Goal: Information Seeking & Learning: Learn about a topic

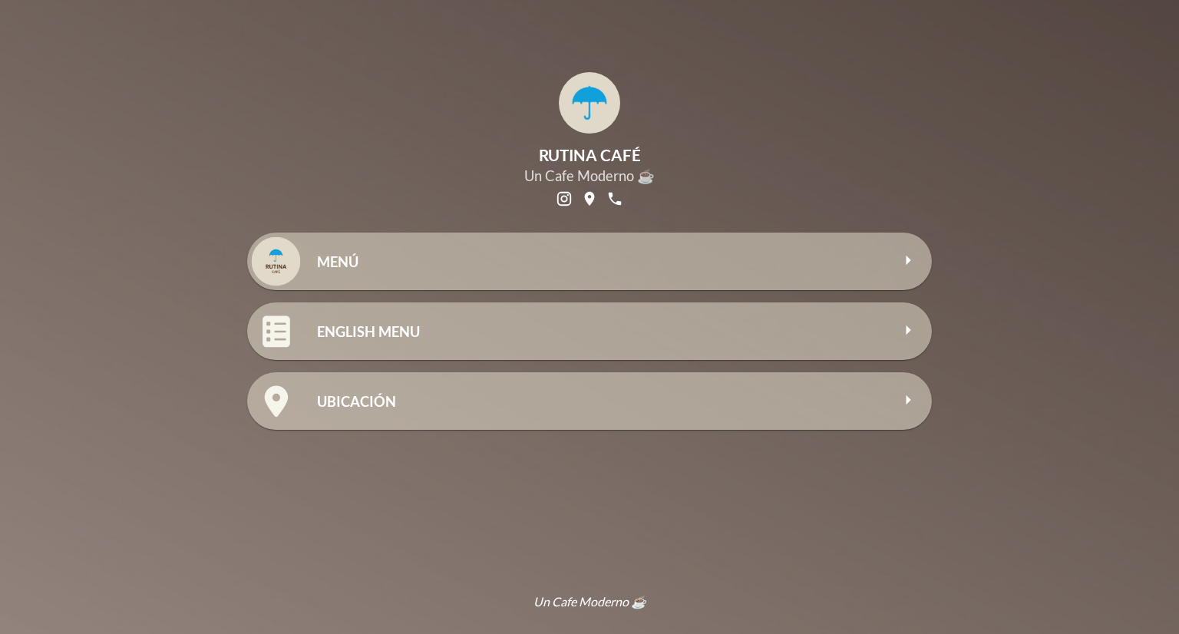
click at [318, 275] on div "MENÚ" at bounding box center [603, 261] width 573 height 33
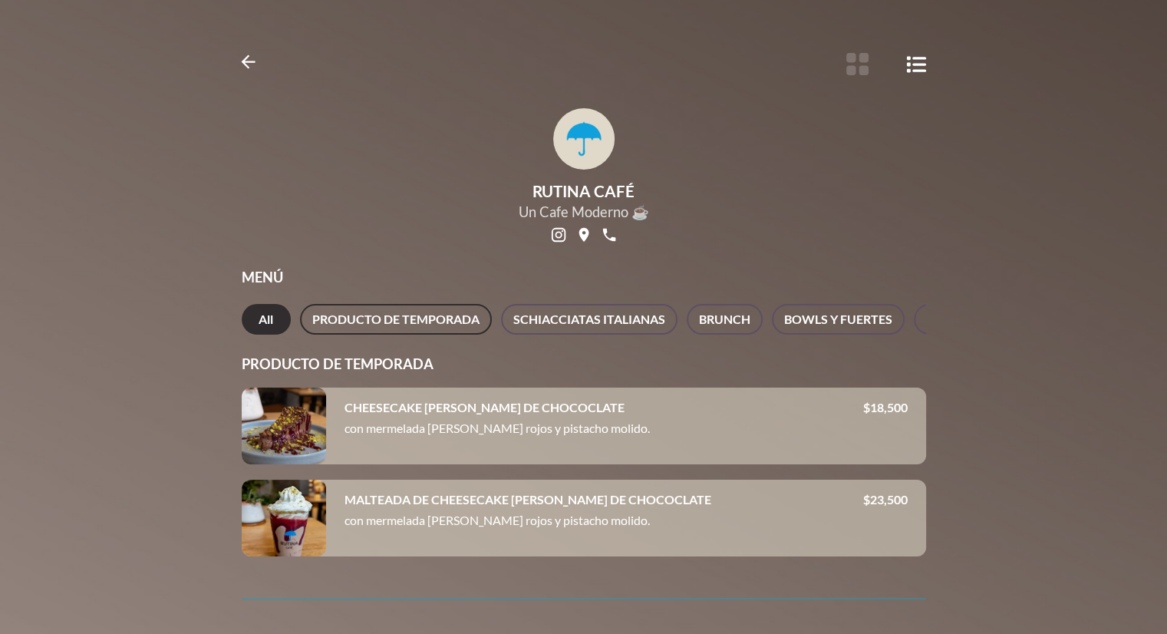
click at [411, 319] on span "PRODUCTO DE TEMPORADA" at bounding box center [395, 319] width 167 height 21
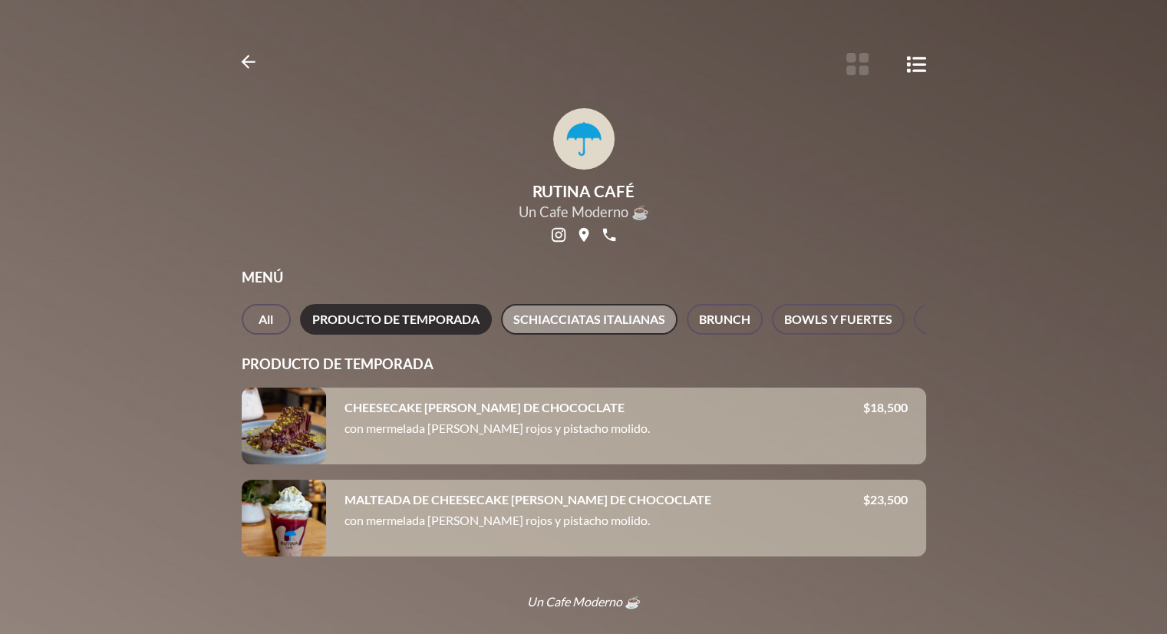
click at [593, 309] on span "SCHIACCIATAS ITALIANAS" at bounding box center [589, 319] width 152 height 21
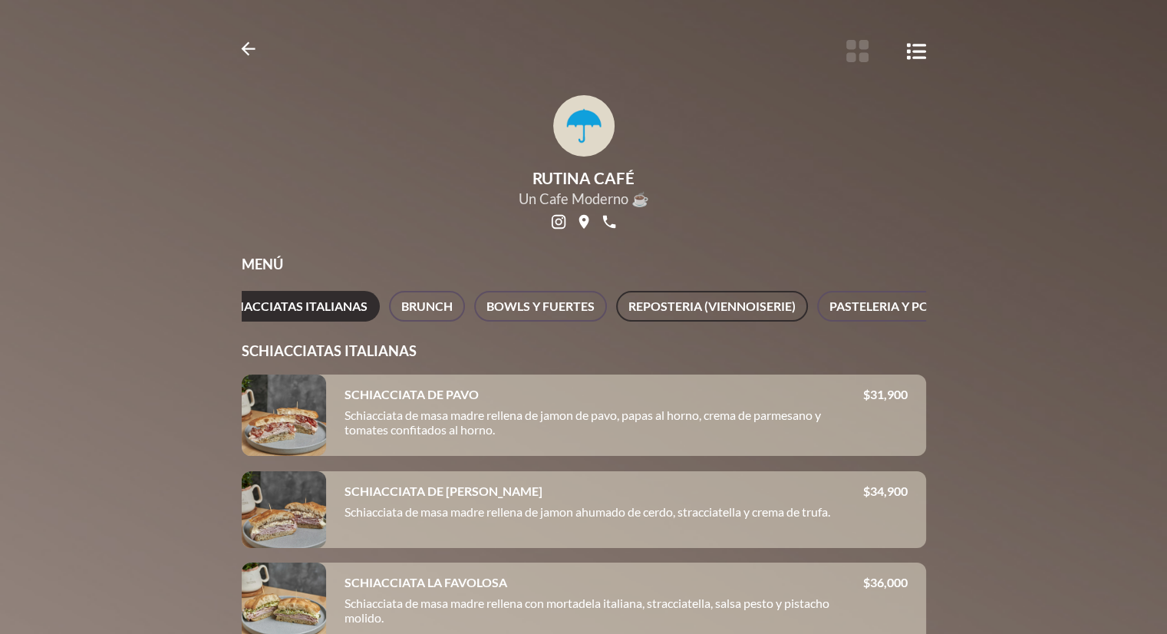
scroll to position [0, 307]
click at [755, 304] on span "REPOSTERIA (VIENNOISERIE)" at bounding box center [702, 305] width 167 height 21
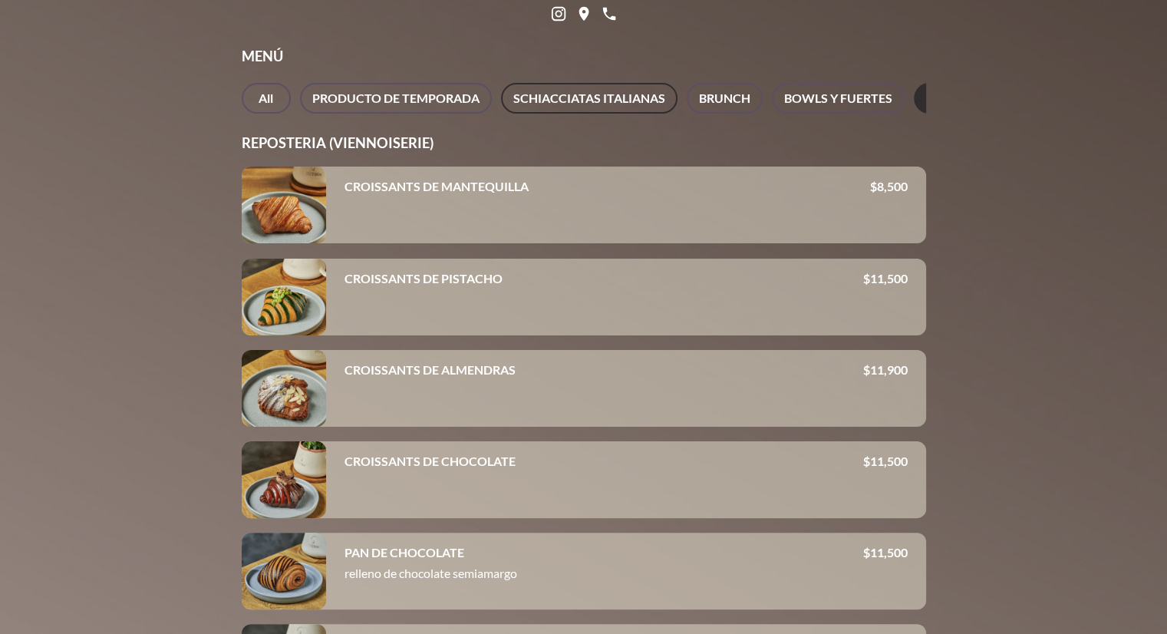
scroll to position [242, 0]
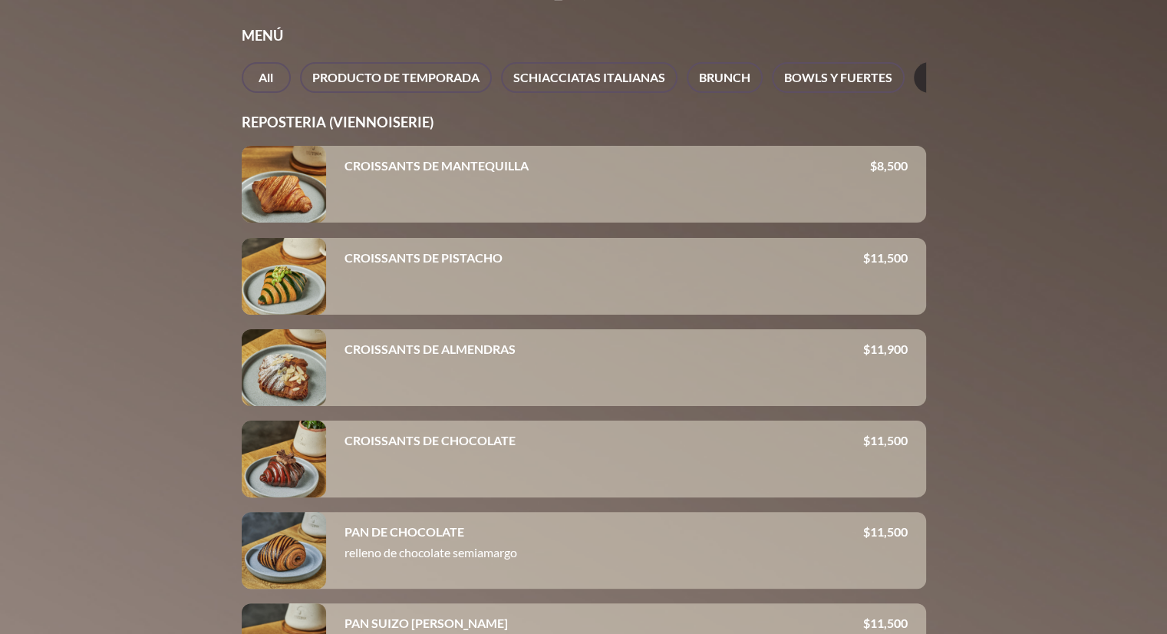
click at [314, 406] on div at bounding box center [284, 367] width 84 height 77
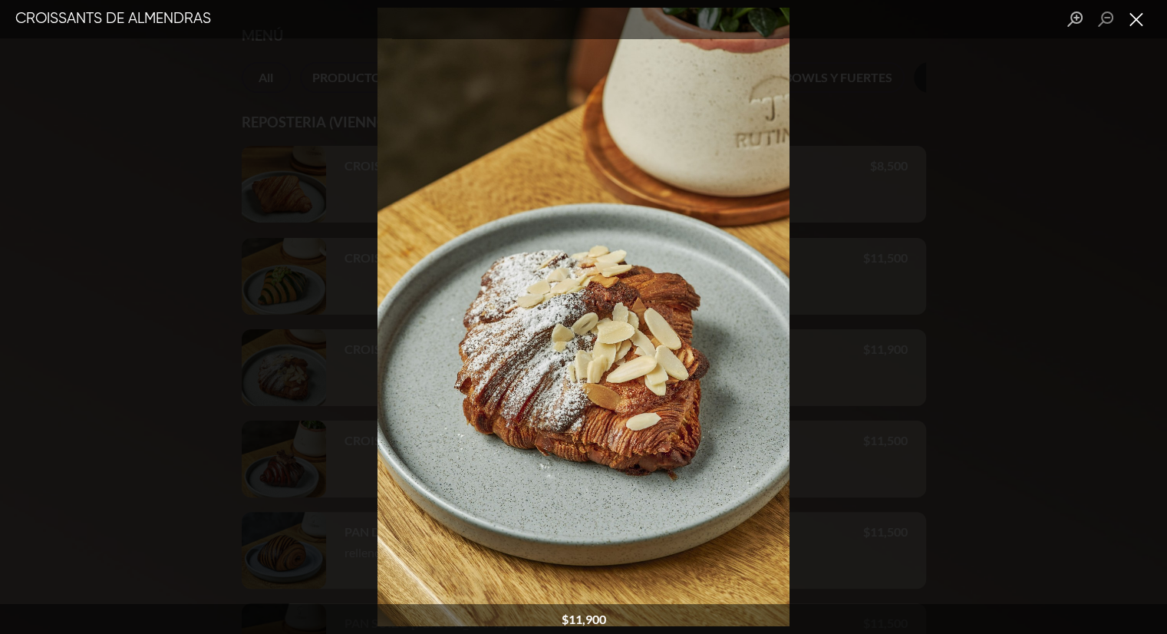
click at [1136, 16] on button "Close lightbox" at bounding box center [1136, 19] width 31 height 27
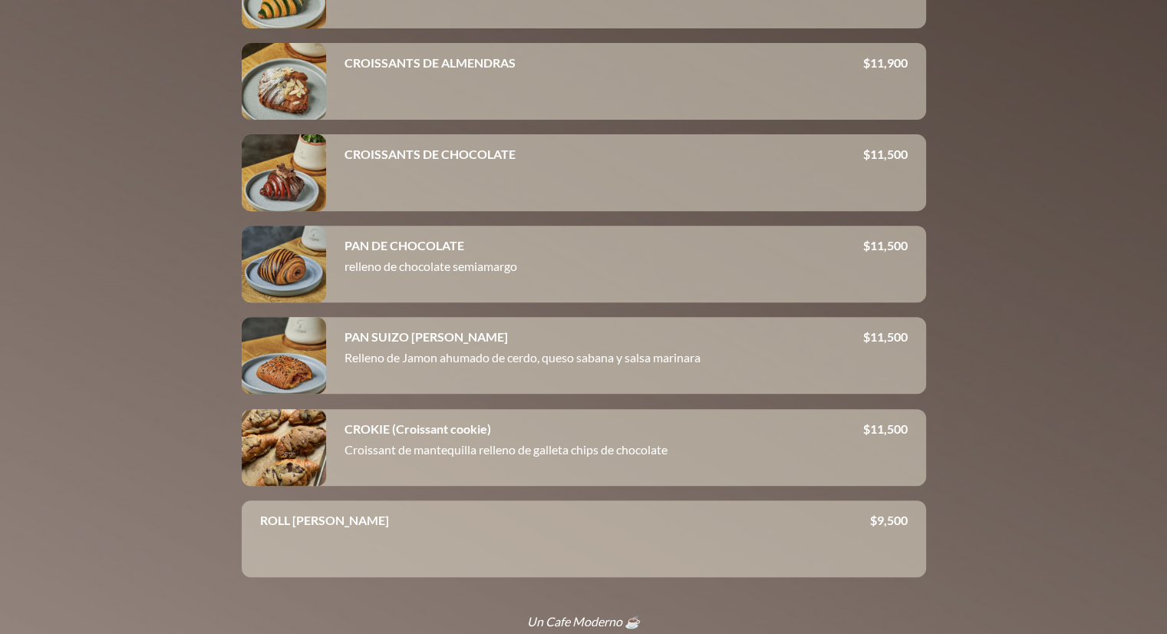
scroll to position [562, 0]
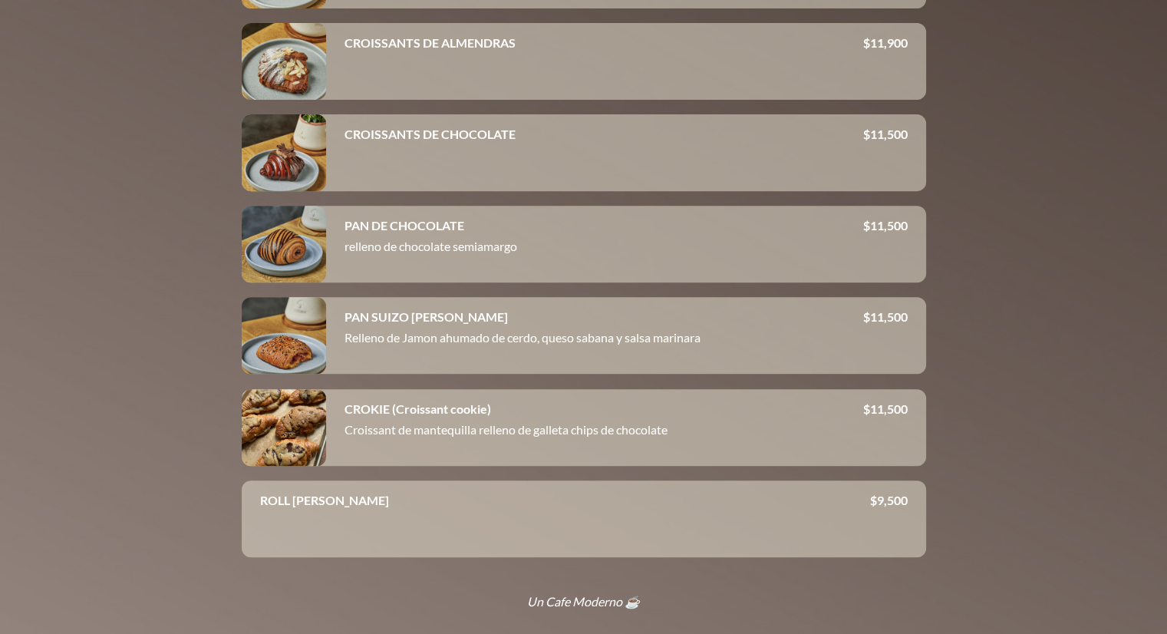
click at [264, 246] on div at bounding box center [284, 244] width 84 height 77
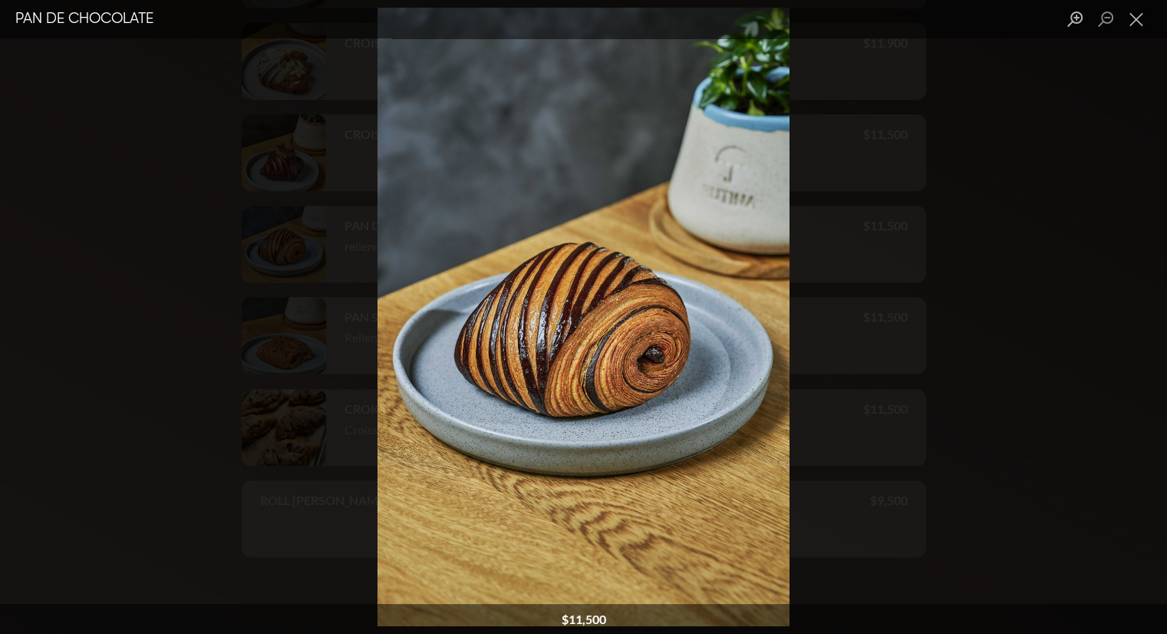
click at [1102, 54] on div "Lightbox" at bounding box center [583, 317] width 1167 height 634
click at [1133, 19] on button "Close lightbox" at bounding box center [1136, 19] width 31 height 27
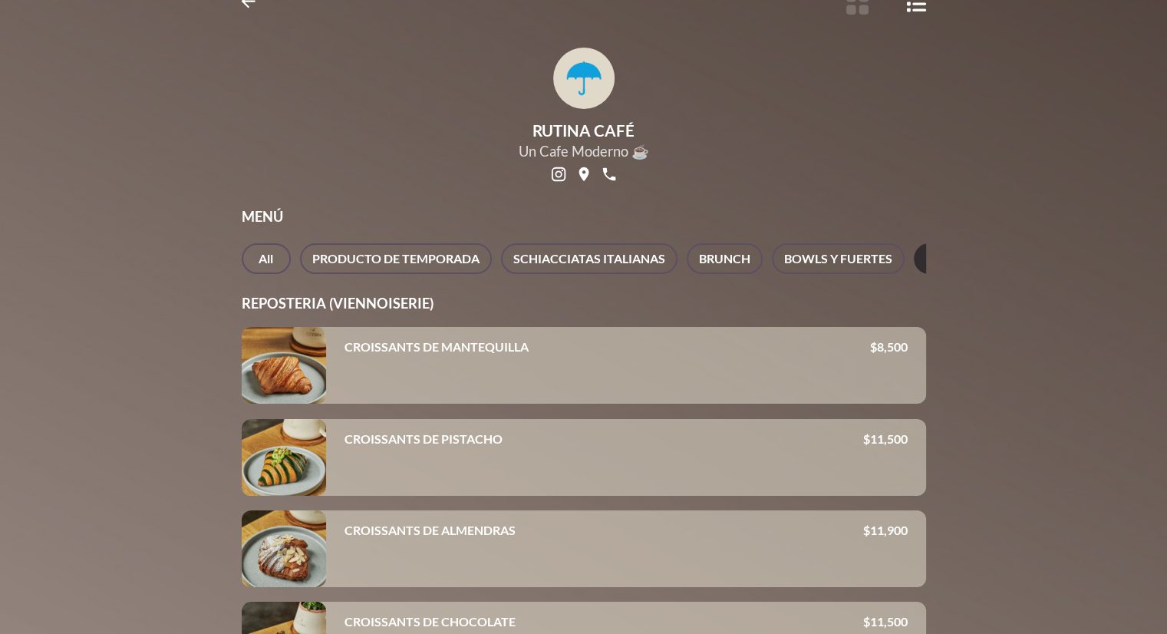
scroll to position [0, 0]
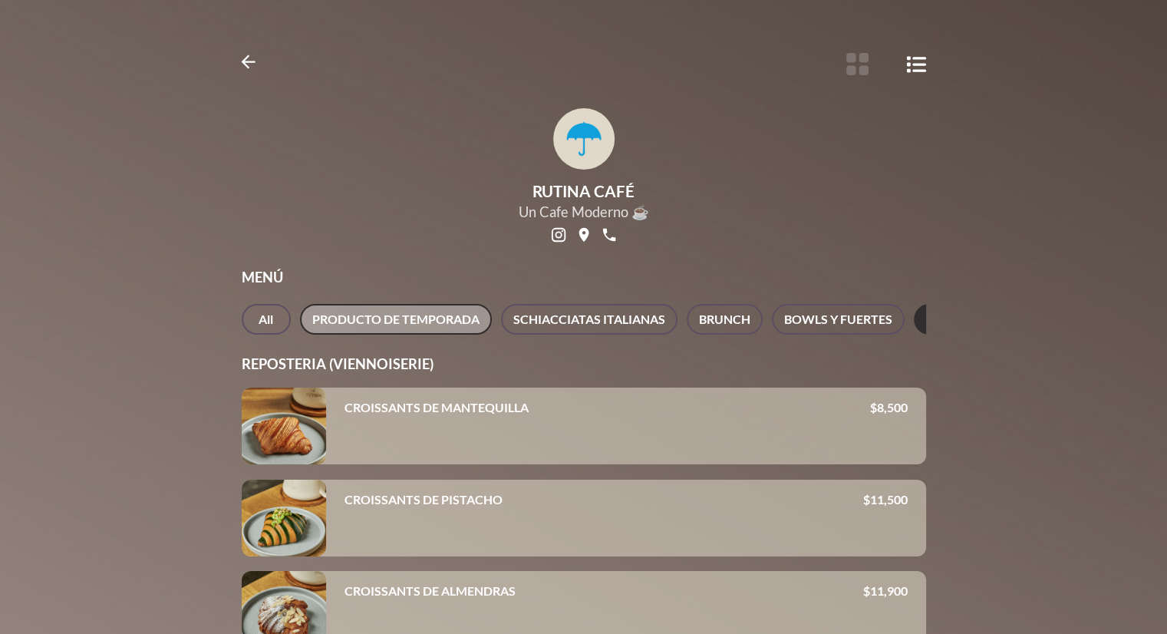
click at [312, 311] on span "PRODUCTO DE TEMPORADA" at bounding box center [395, 319] width 167 height 21
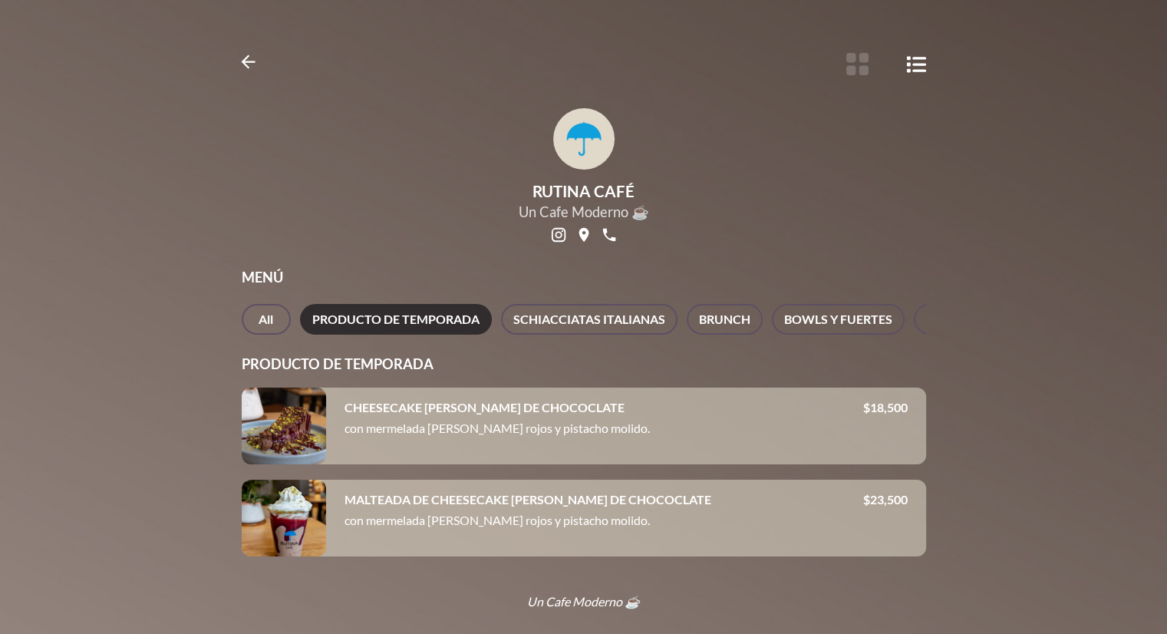
scroll to position [13, 0]
click at [537, 311] on span "SCHIACCIATAS ITALIANAS" at bounding box center [589, 319] width 152 height 21
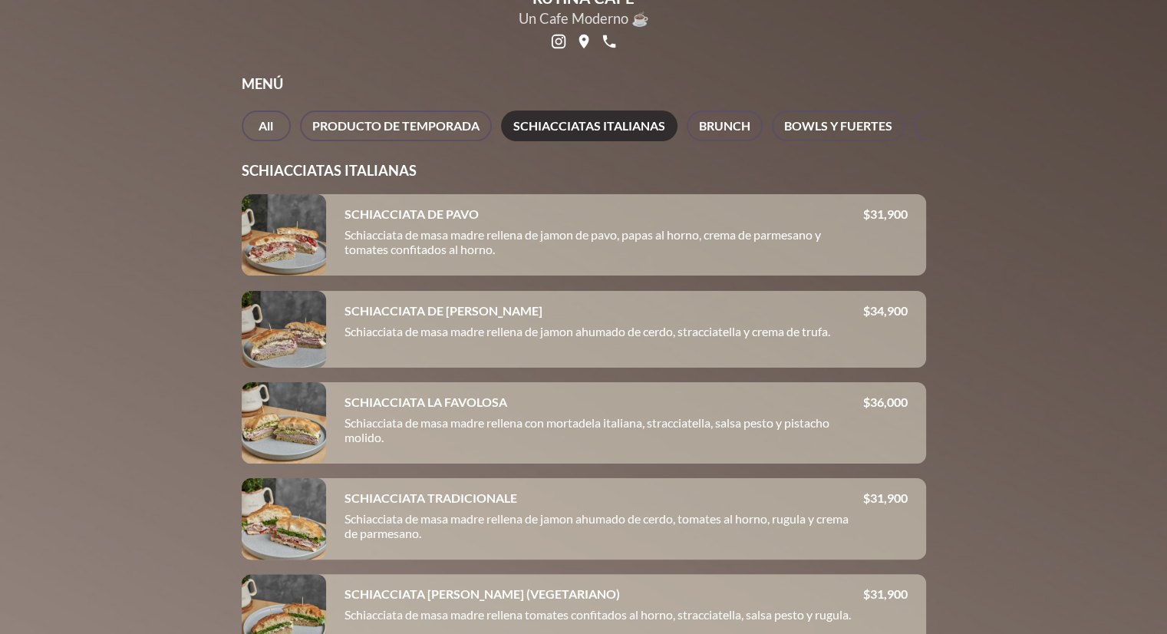
scroll to position [192, 0]
click at [722, 125] on span "BRUNCH" at bounding box center [724, 127] width 51 height 21
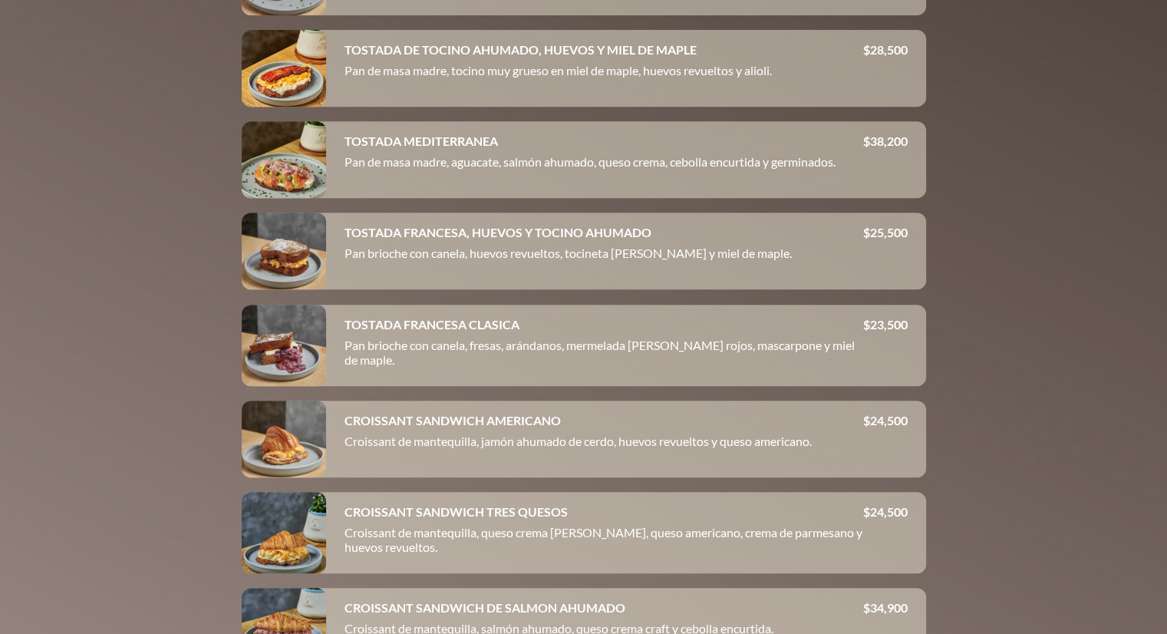
scroll to position [663, 0]
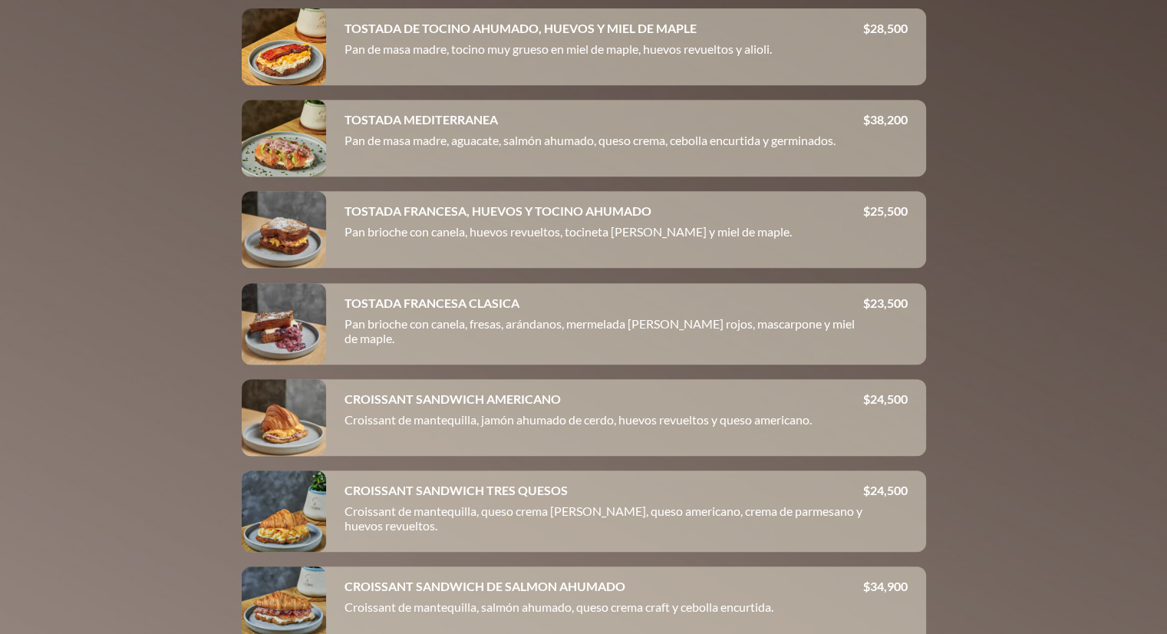
click at [281, 345] on div at bounding box center [284, 323] width 84 height 81
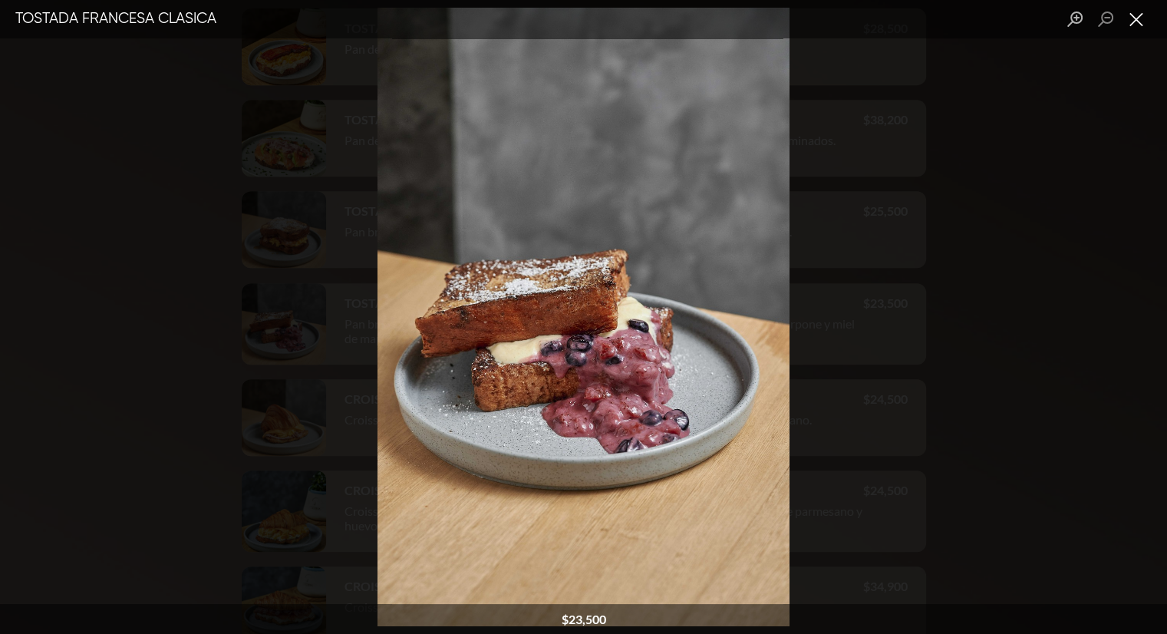
click at [1146, 21] on button "Close lightbox" at bounding box center [1136, 19] width 31 height 27
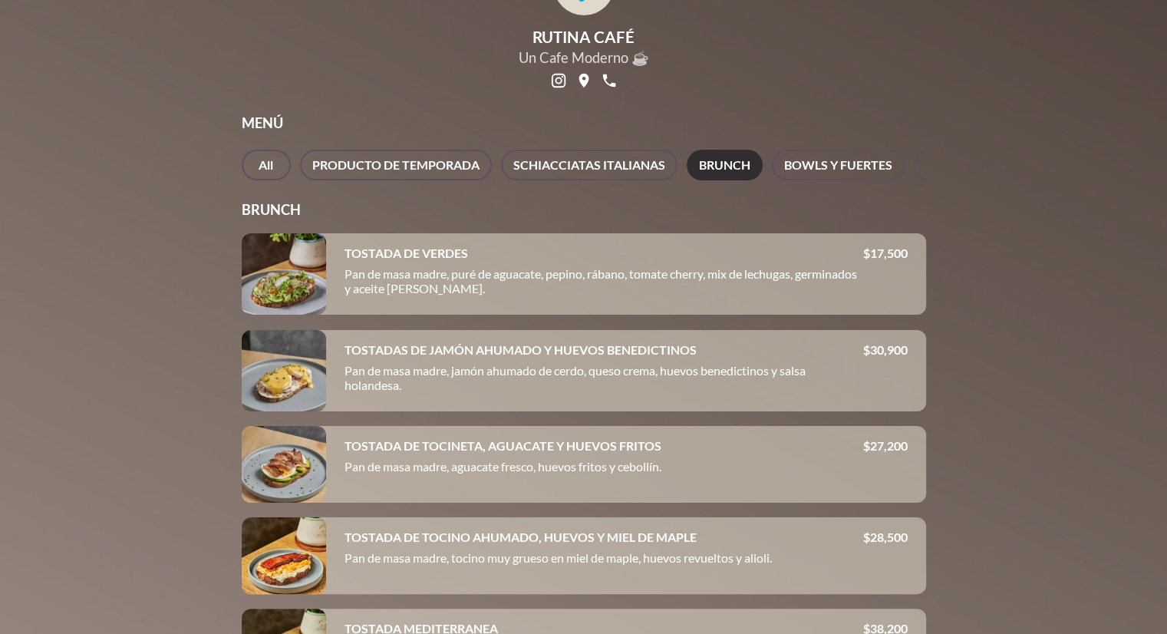
scroll to position [0, 0]
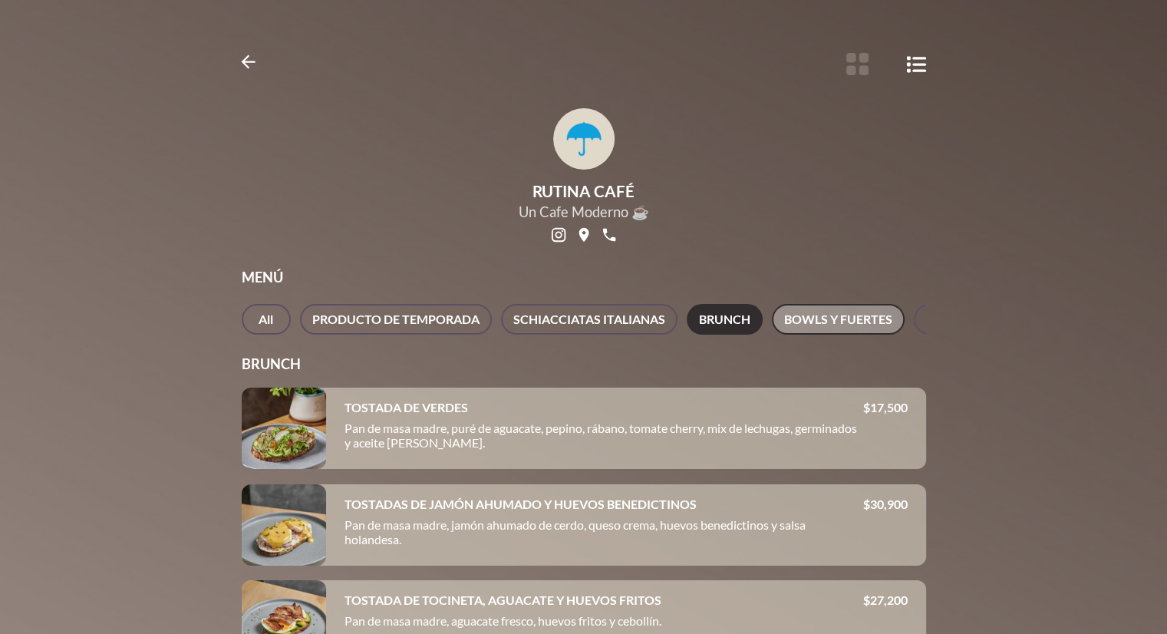
click at [813, 311] on span "BOWLS Y FUERTES" at bounding box center [838, 319] width 108 height 21
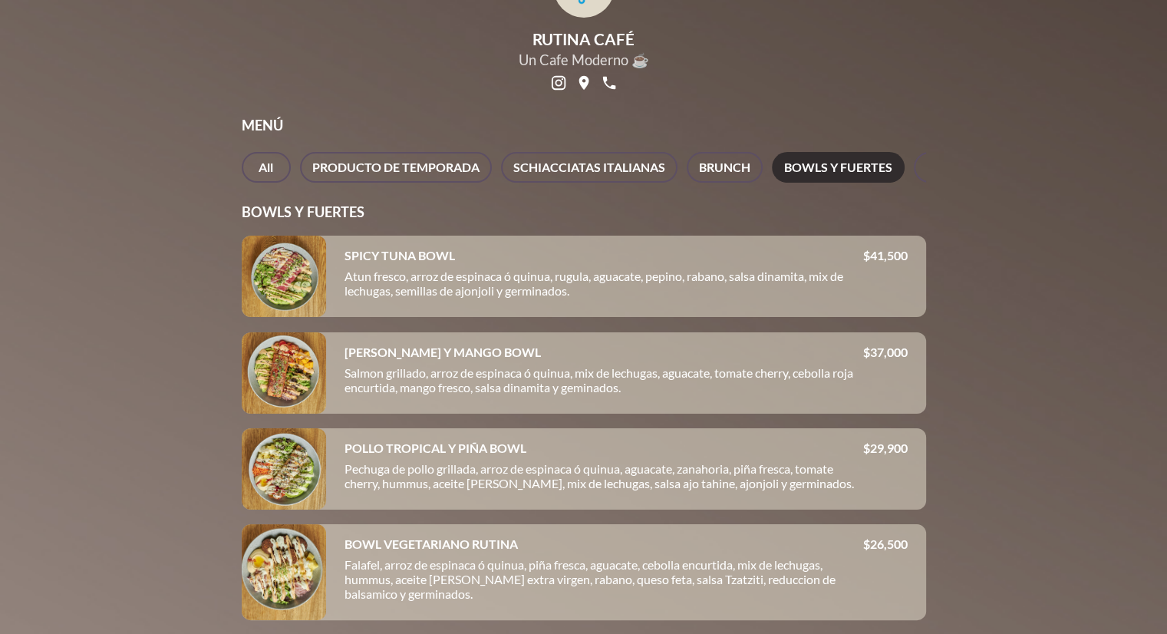
scroll to position [145, 0]
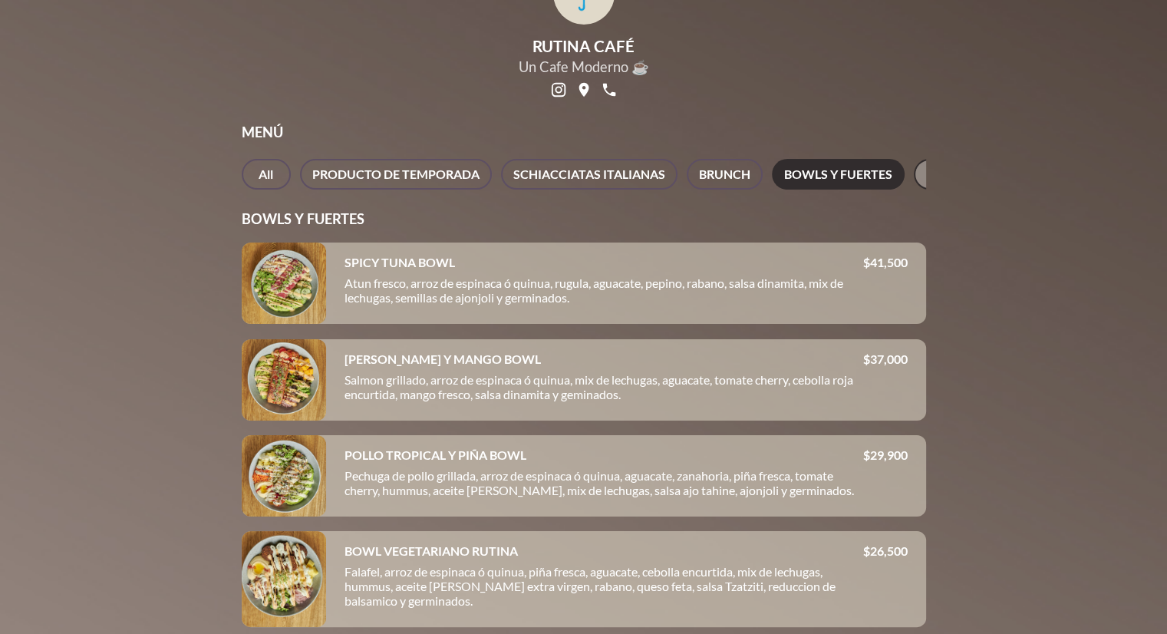
click at [920, 188] on button "REPOSTERIA (VIENNOISERIE)" at bounding box center [1010, 174] width 192 height 31
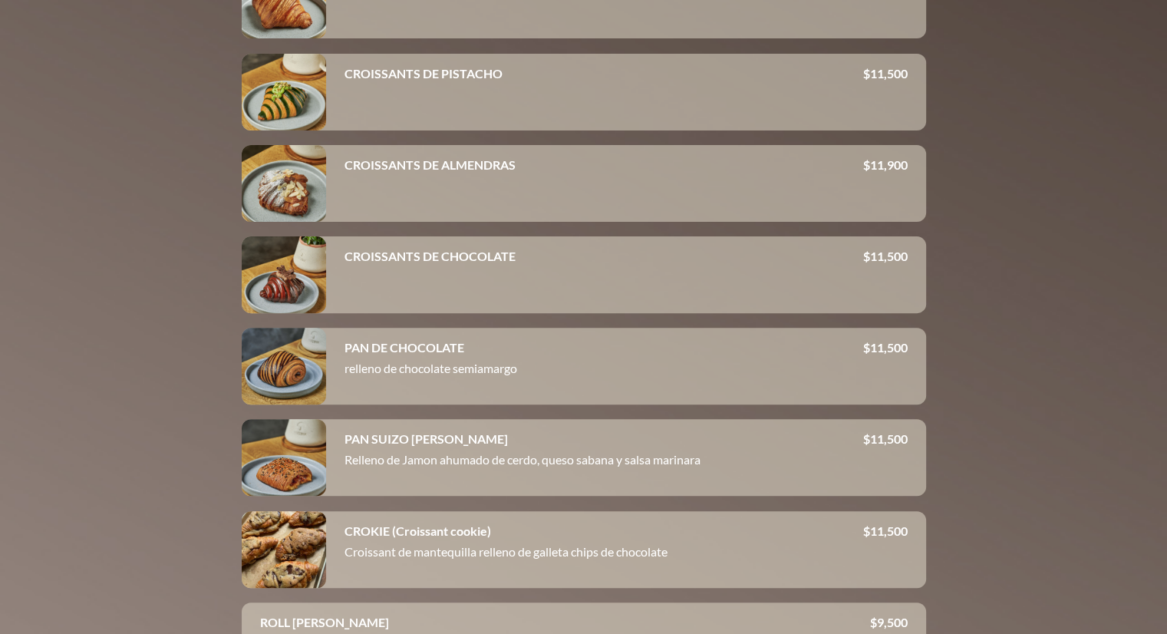
scroll to position [427, 0]
click at [270, 404] on div at bounding box center [284, 365] width 84 height 77
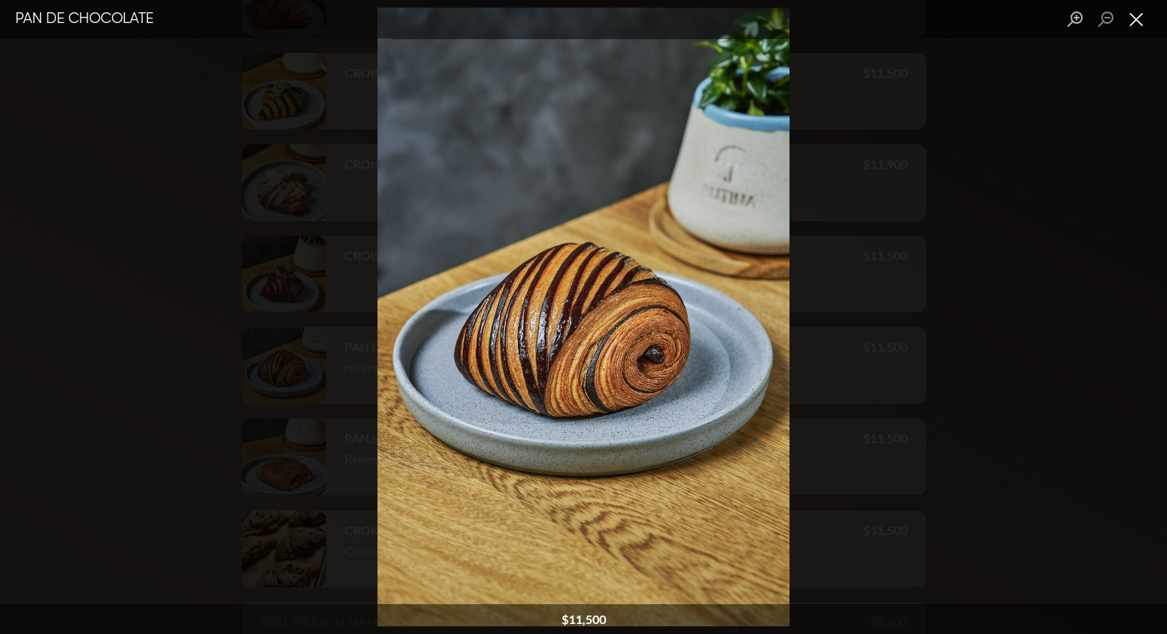
click at [1137, 19] on button "Close lightbox" at bounding box center [1136, 19] width 31 height 27
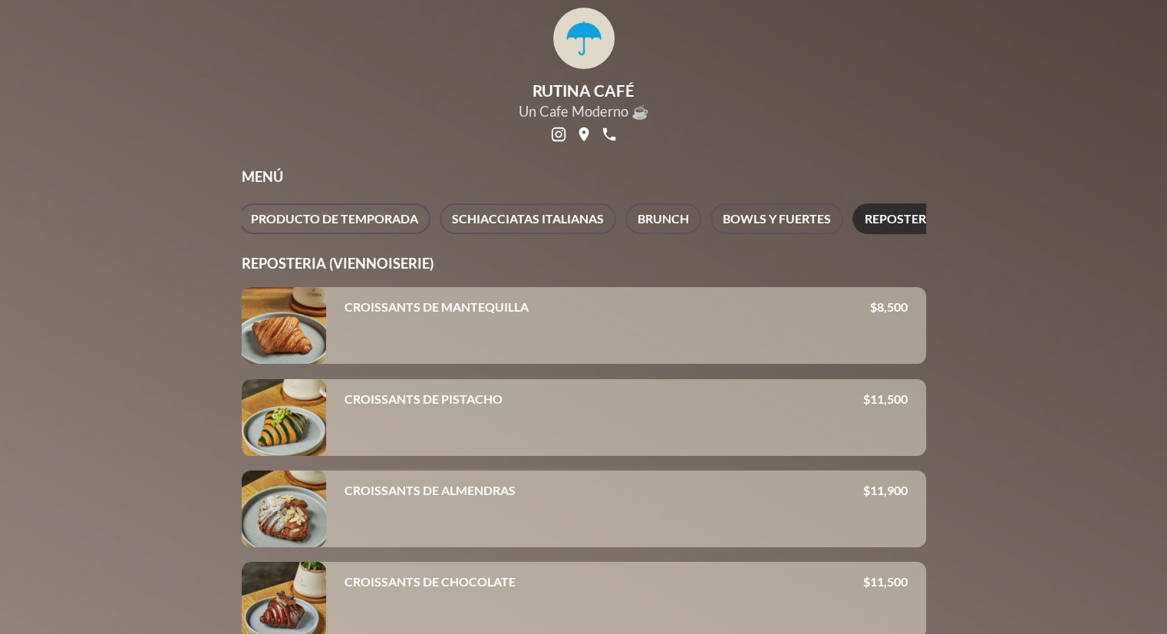
scroll to position [0, 0]
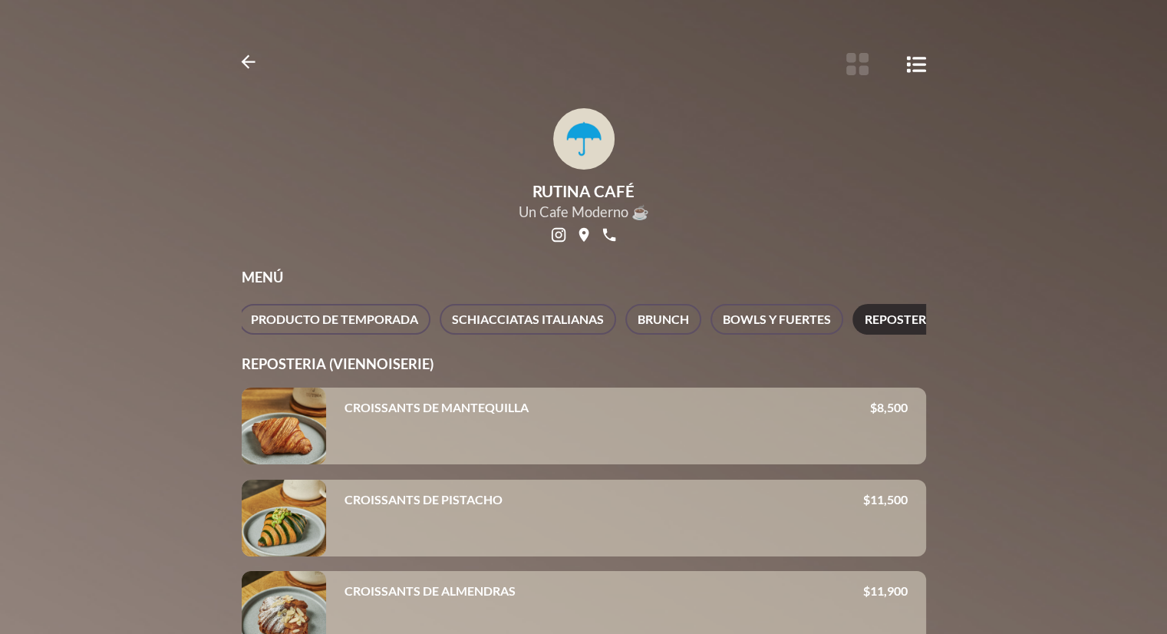
click at [430, 337] on div "All PRODUCTO DE TEMPORADA SCHIACCIATAS ITALIANAS BRUNCH BOWLS Y FUERTES REPOSTE…" at bounding box center [584, 320] width 685 height 33
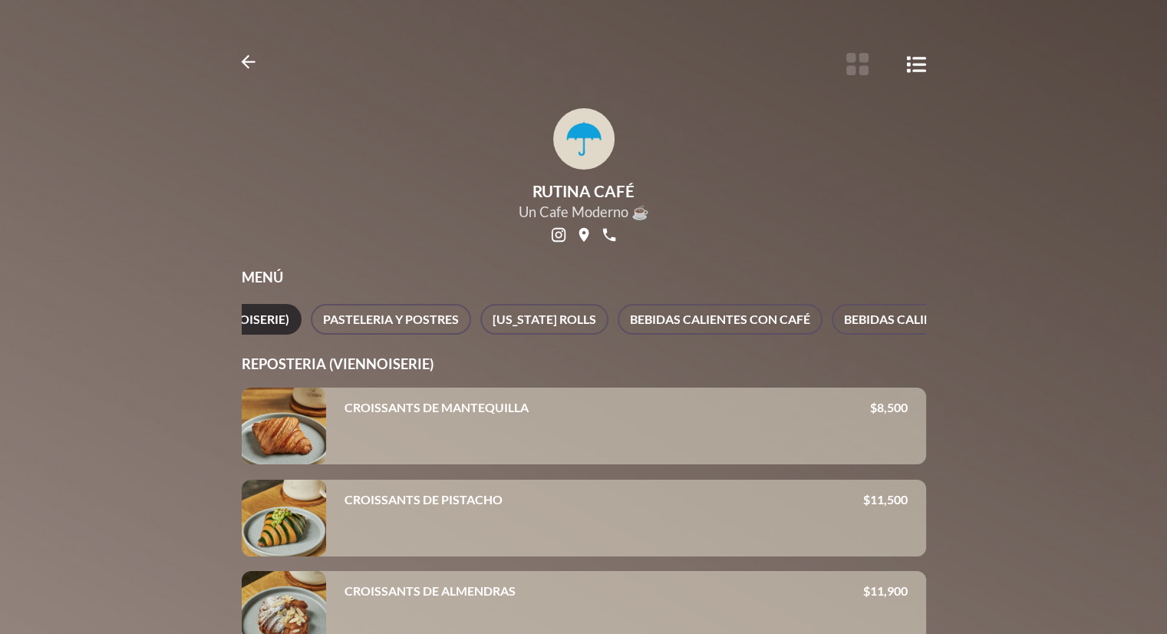
scroll to position [0, 798]
click at [442, 314] on span "PASTELERIA Y POSTRES" at bounding box center [397, 319] width 136 height 21
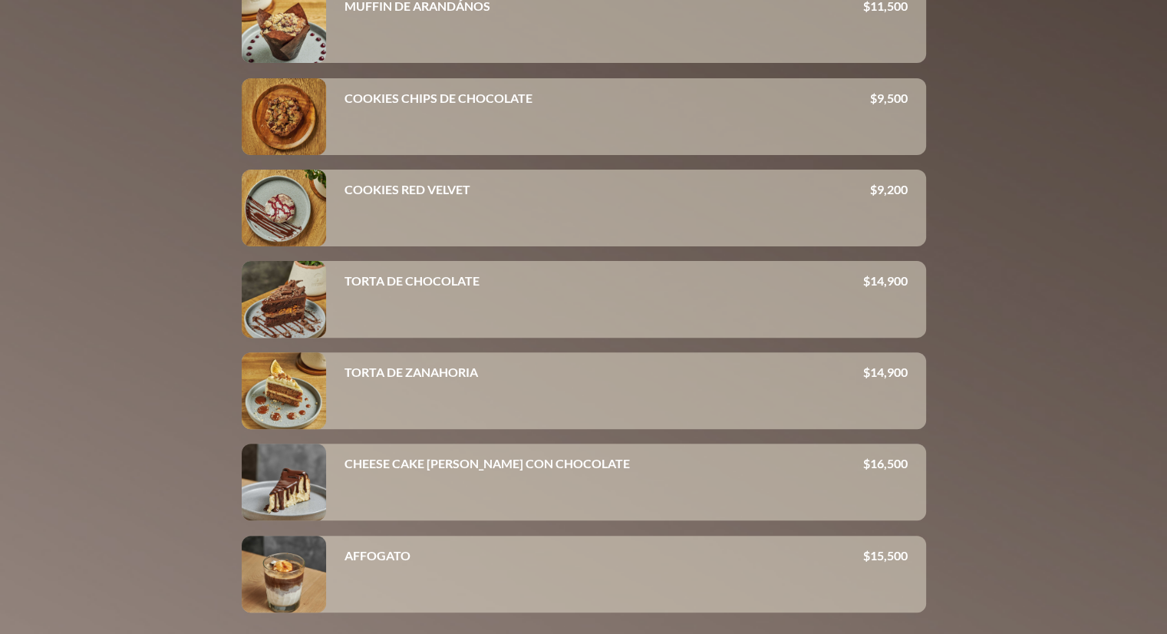
scroll to position [402, 0]
click at [265, 213] on div at bounding box center [284, 207] width 84 height 77
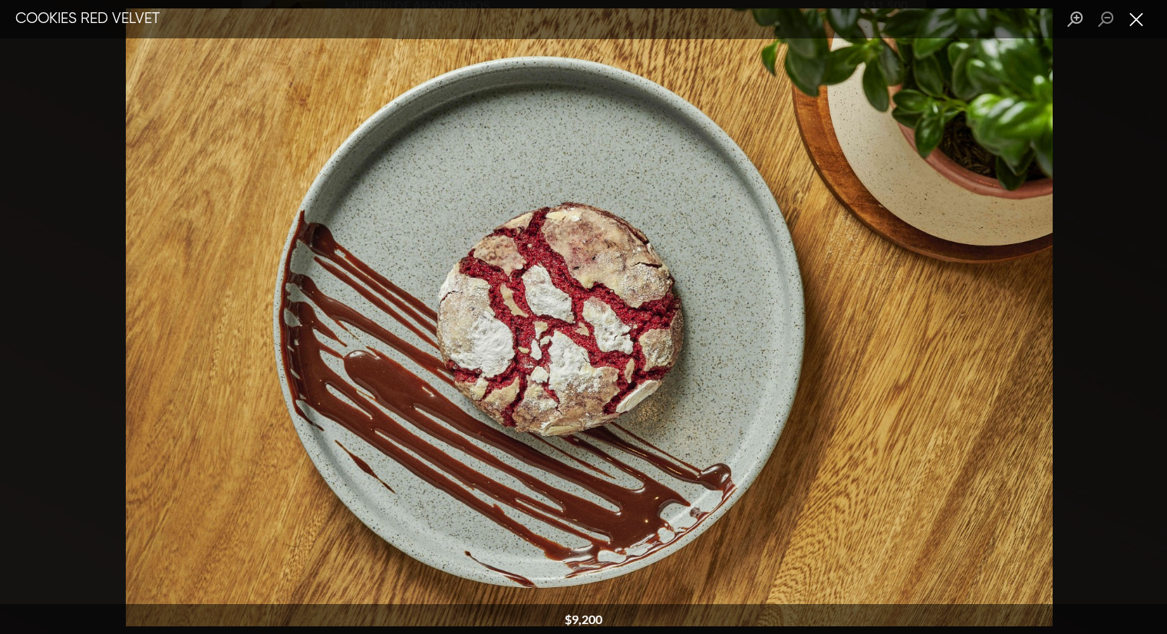
click at [1141, 16] on button "Close lightbox" at bounding box center [1136, 19] width 31 height 27
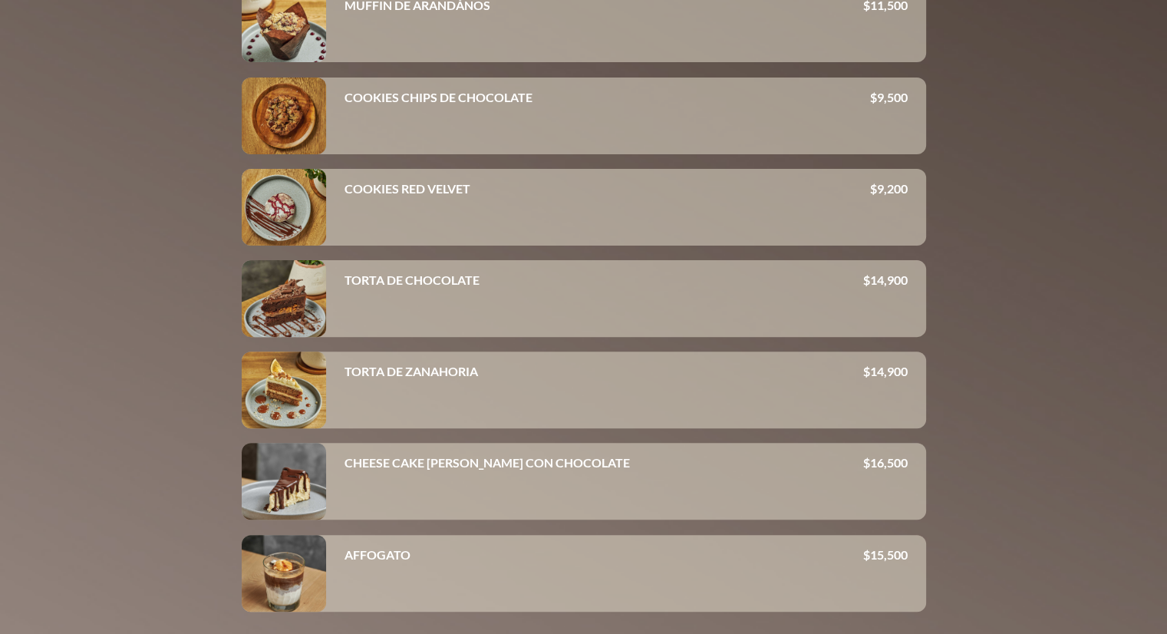
click at [282, 408] on div at bounding box center [284, 390] width 84 height 77
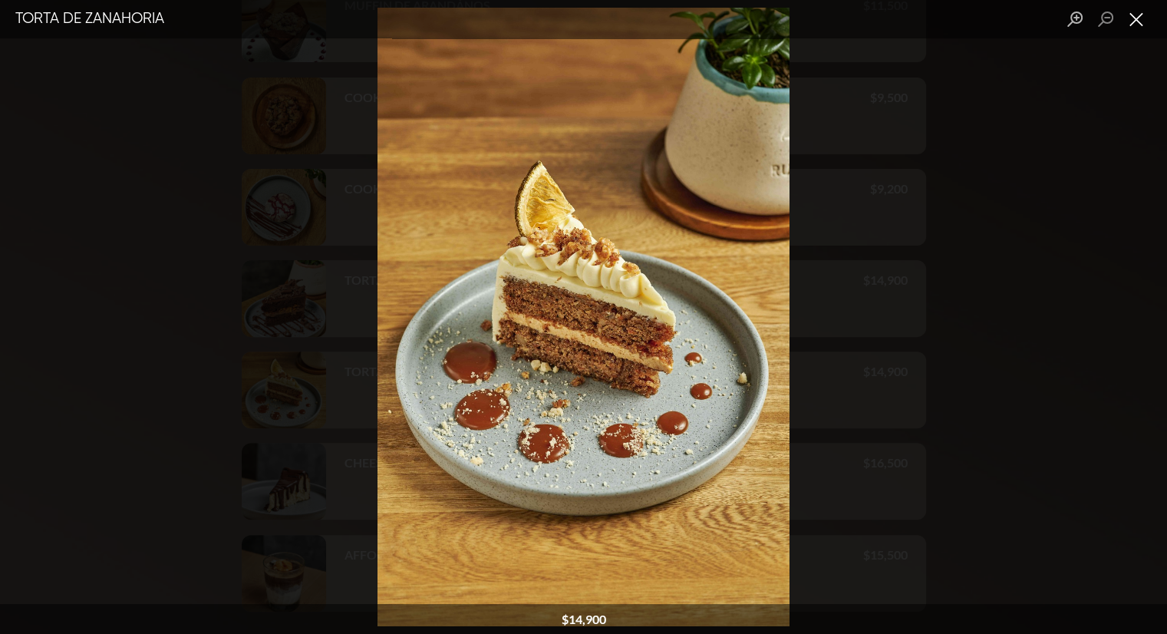
click at [1128, 18] on button "Close lightbox" at bounding box center [1136, 19] width 31 height 27
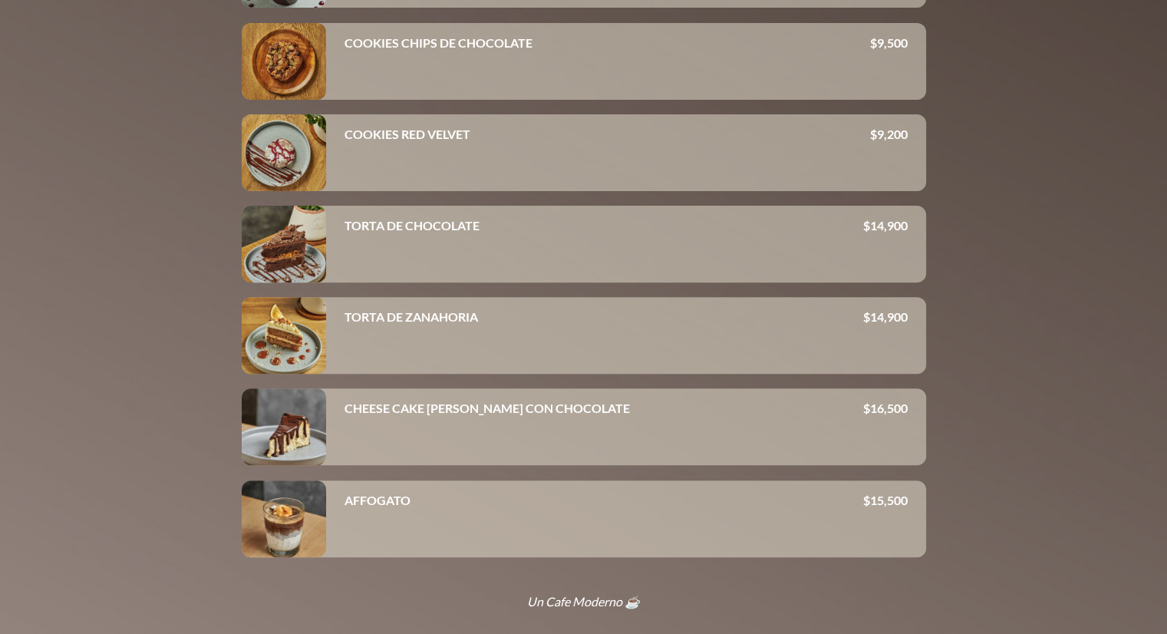
scroll to position [470, 0]
click at [293, 237] on div at bounding box center [284, 244] width 84 height 77
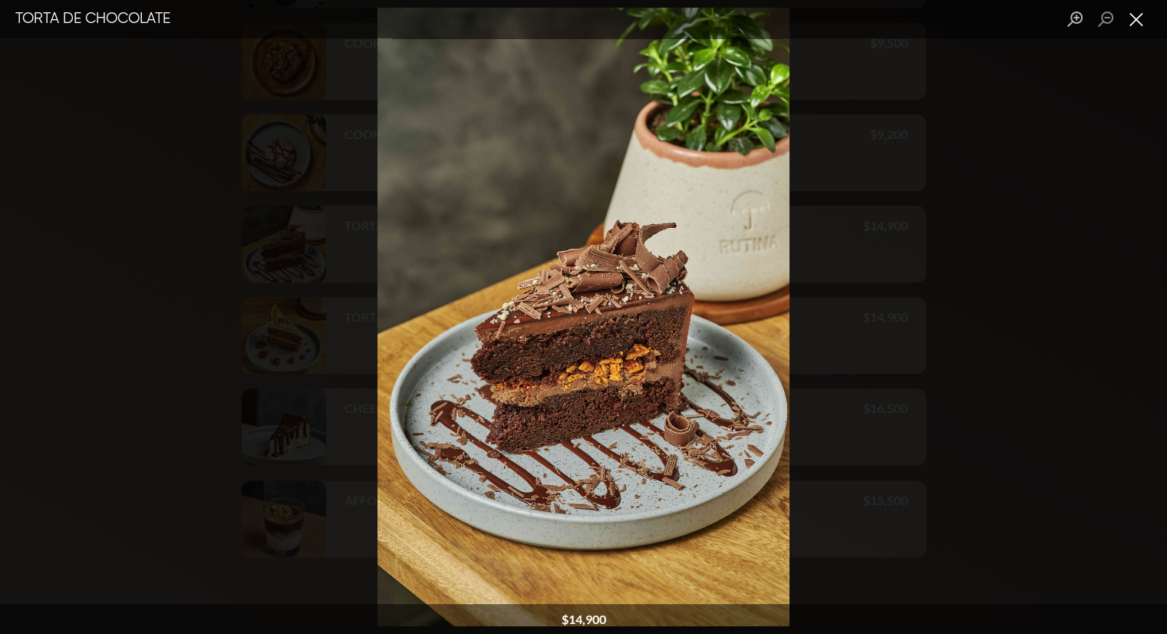
click at [1139, 18] on button "Close lightbox" at bounding box center [1136, 19] width 31 height 27
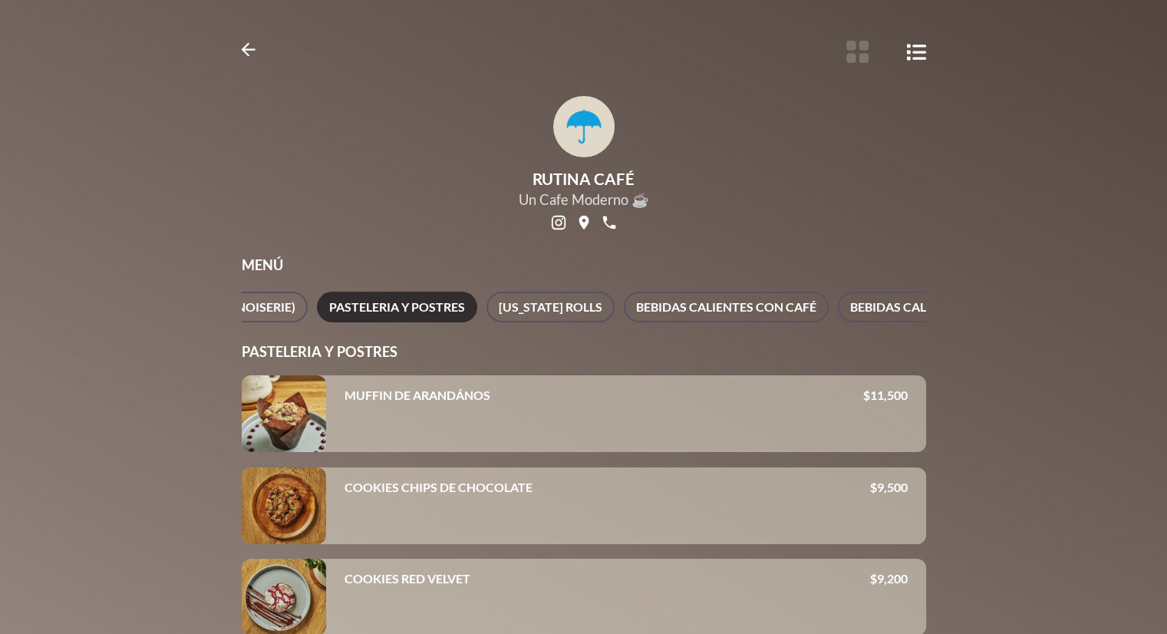
scroll to position [0, 0]
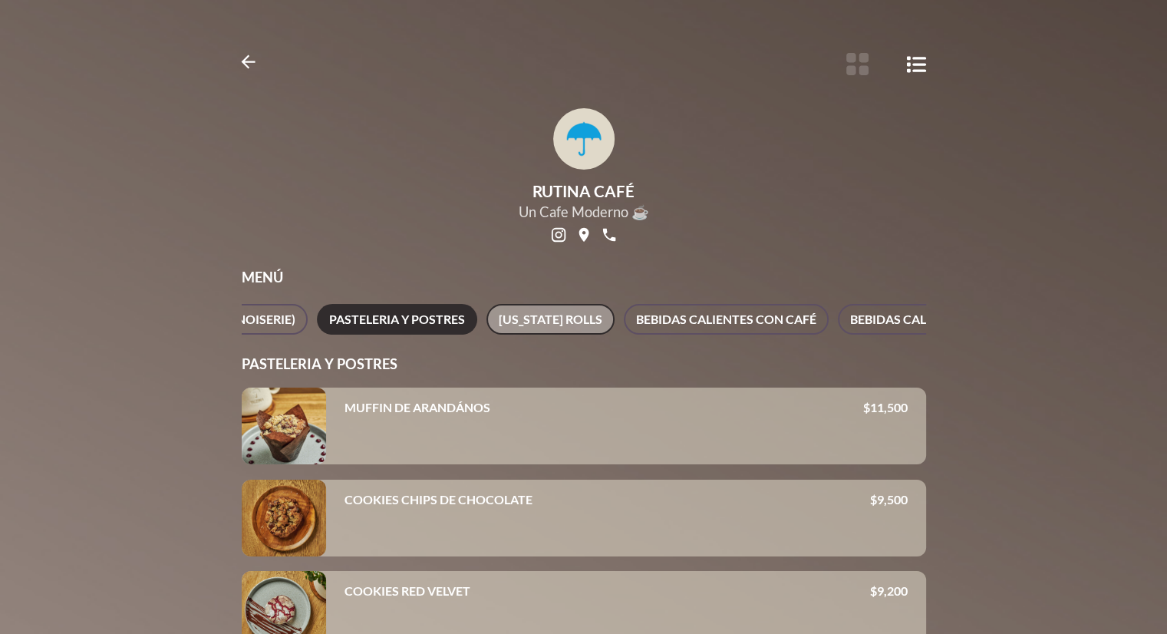
click at [539, 316] on span "[US_STATE] ROLLS" at bounding box center [551, 319] width 104 height 21
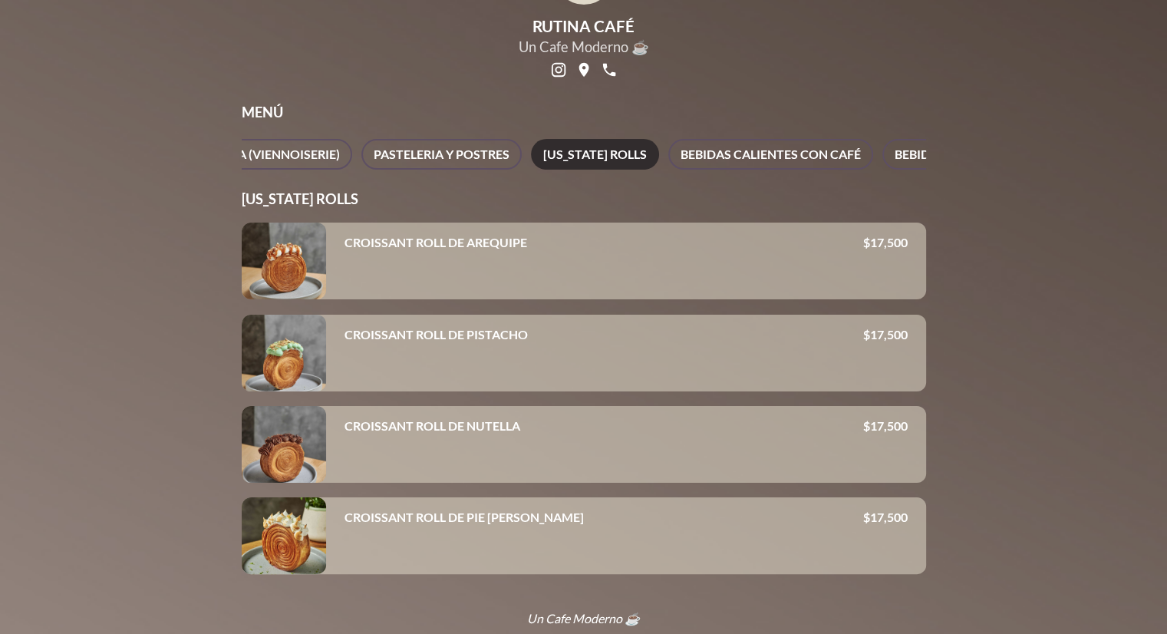
scroll to position [196, 0]
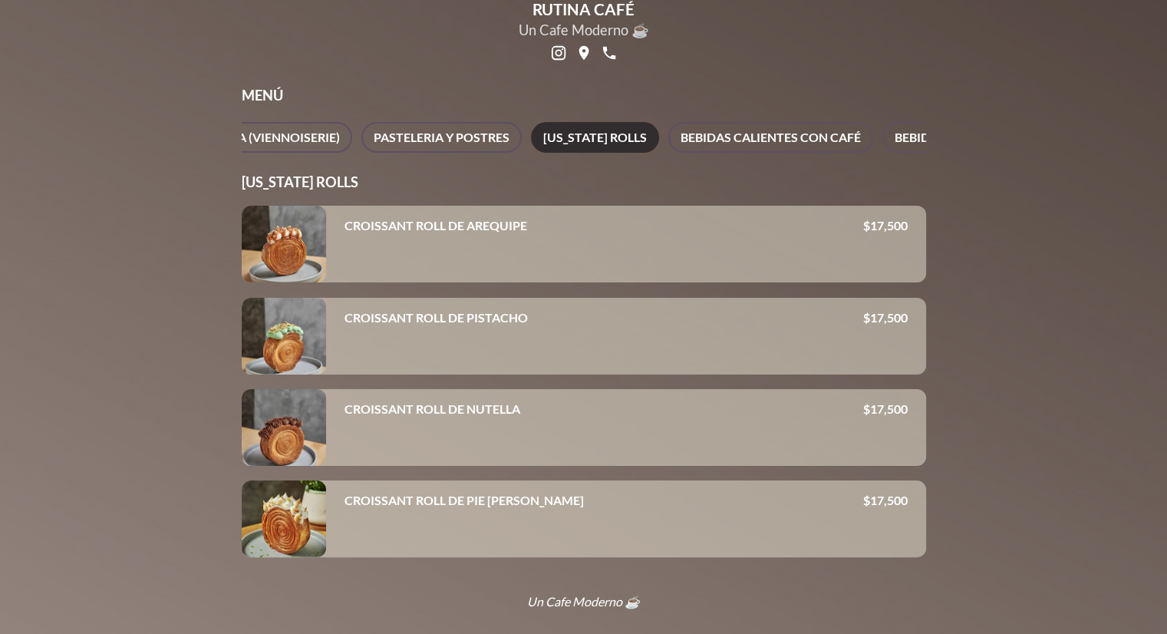
click at [269, 243] on div at bounding box center [284, 244] width 84 height 77
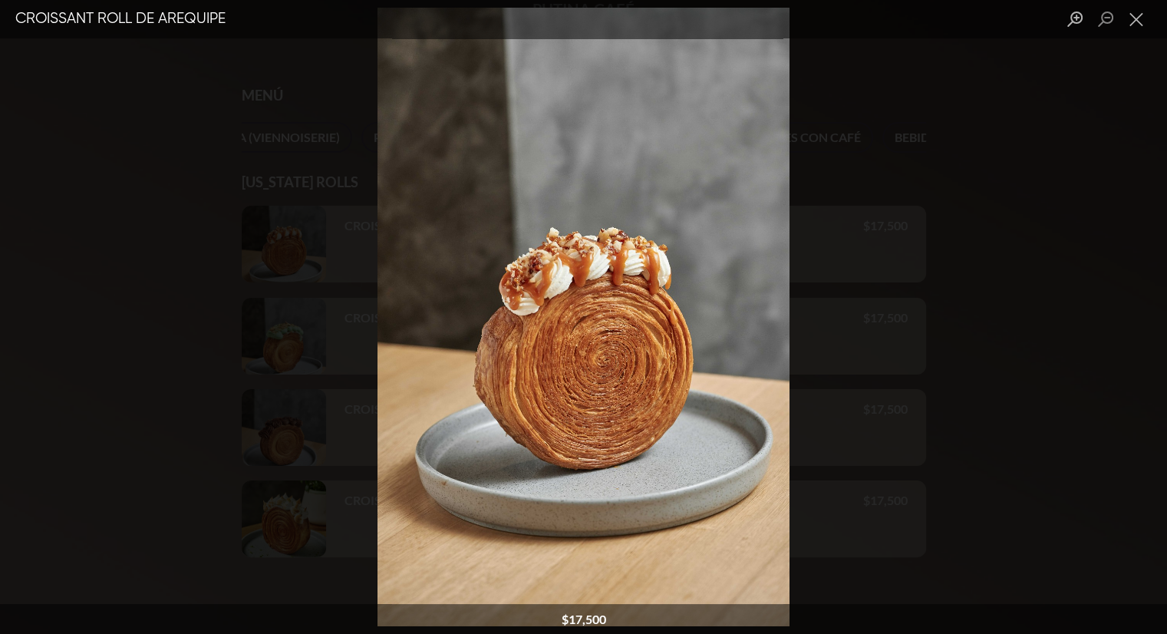
click at [915, 185] on div "Lightbox" at bounding box center [583, 317] width 1167 height 634
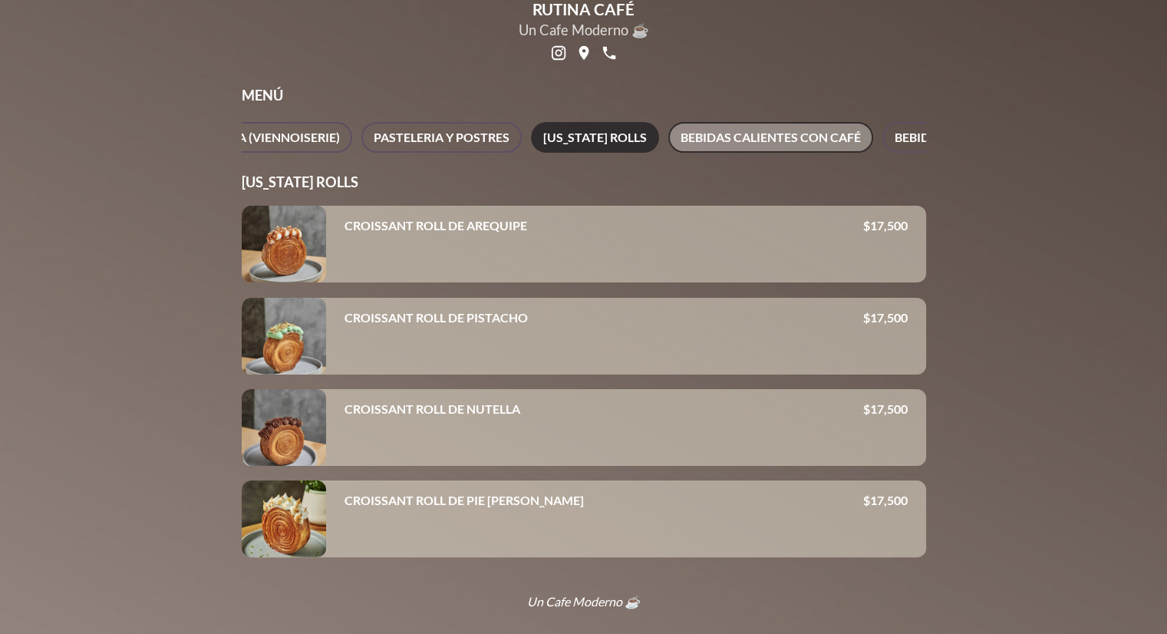
click at [688, 127] on span "BEBIDAS CALIENTES CON CAFÉ" at bounding box center [771, 137] width 180 height 21
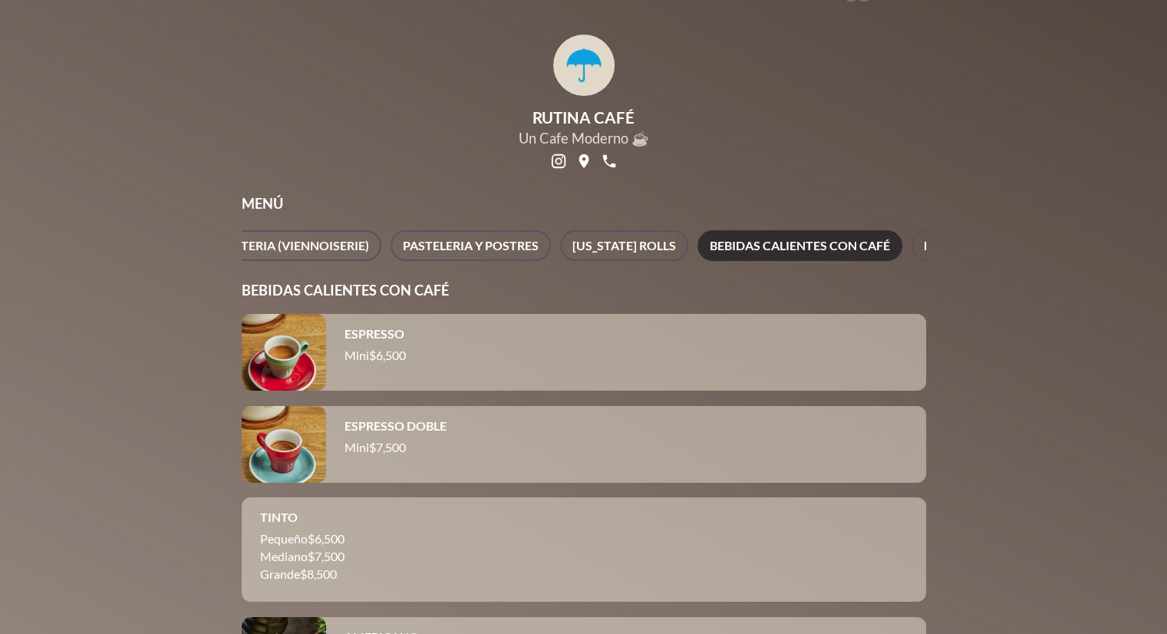
scroll to position [0, 0]
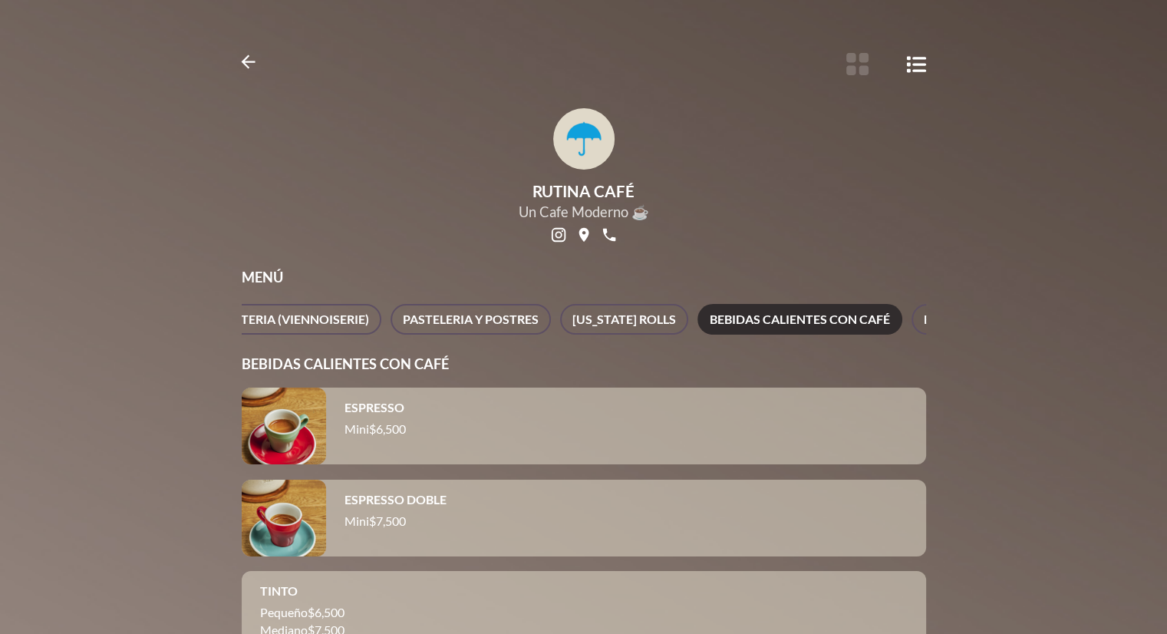
click at [544, 332] on div "All PRODUCTO DE TEMPORADA SCHIACCIATAS ITALIANAS BRUNCH BOWLS Y FUERTES REPOSTE…" at bounding box center [584, 319] width 685 height 31
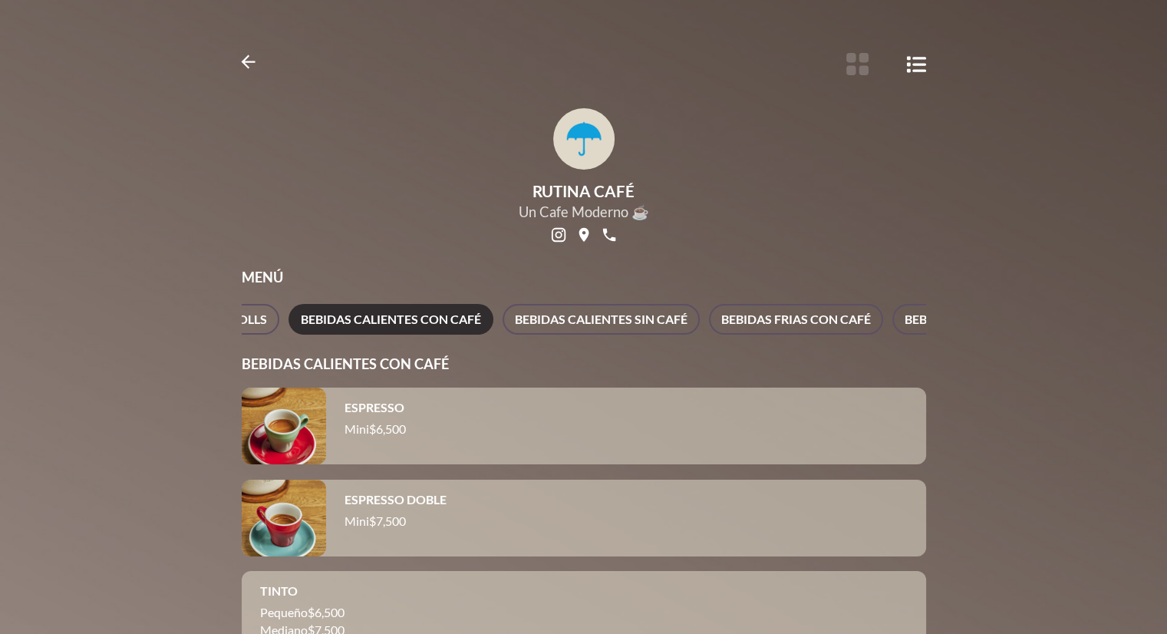
scroll to position [0, 1141]
click at [624, 314] on span "BEBIDAS CALIENTES SIN CAFÉ" at bounding box center [594, 319] width 173 height 21
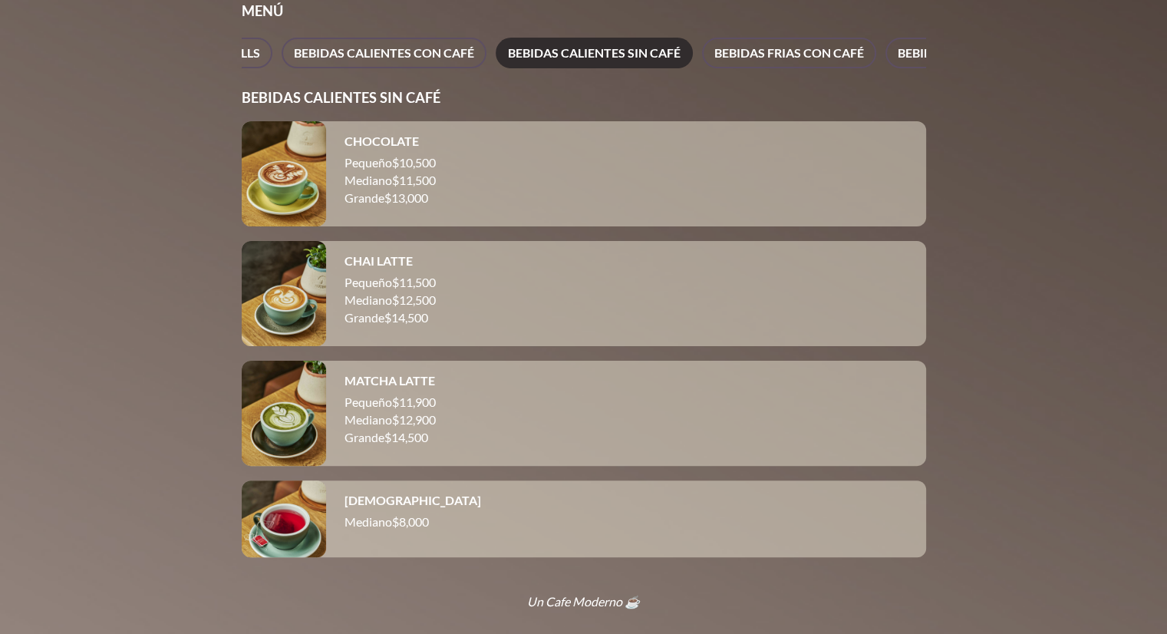
scroll to position [280, 0]
click at [272, 506] on div at bounding box center [284, 518] width 84 height 77
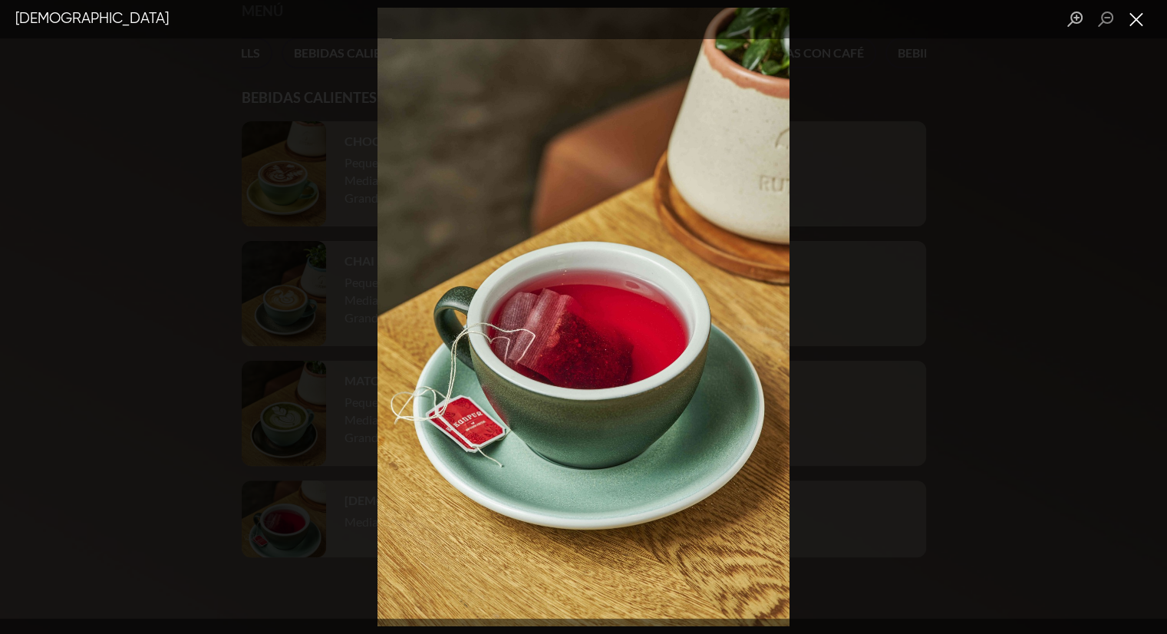
click at [1138, 8] on button "Close lightbox" at bounding box center [1136, 19] width 31 height 27
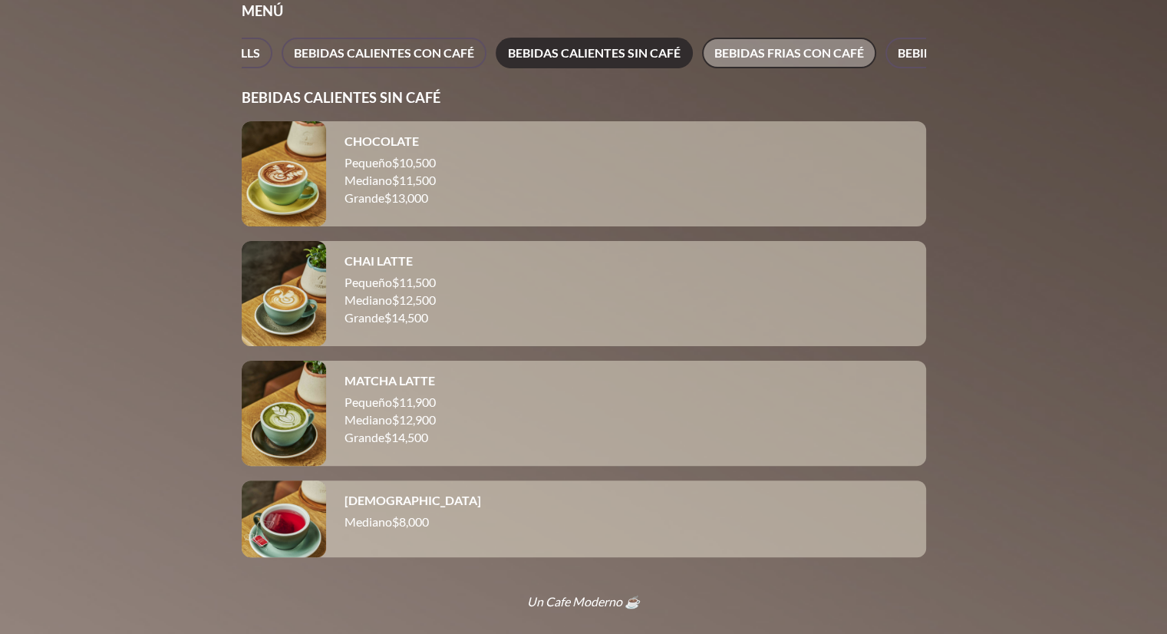
click at [786, 45] on span "BEBIDAS FRIAS CON CAFÉ" at bounding box center [790, 52] width 150 height 21
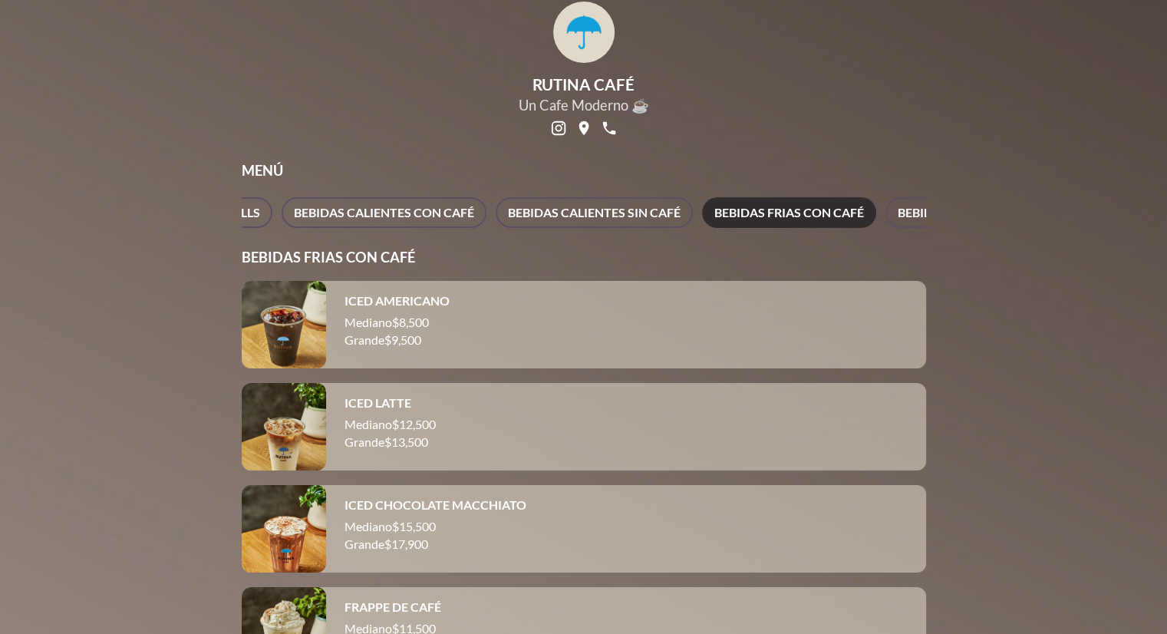
scroll to position [0, 0]
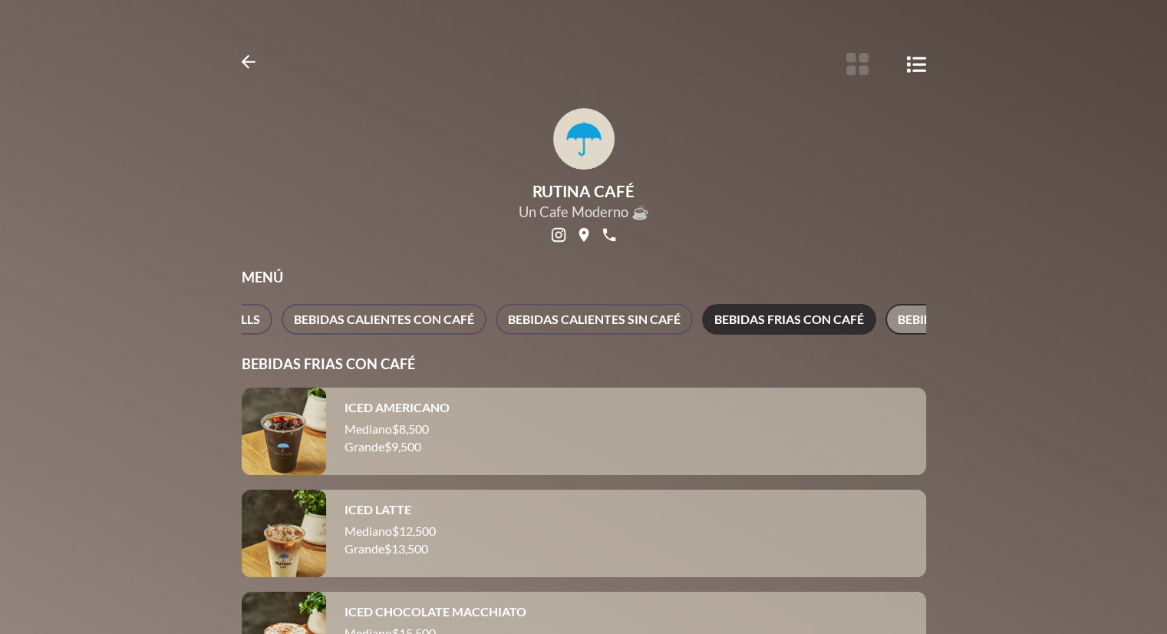
click at [915, 310] on span "BEBIDAS FRIAS SIN CAFÉ" at bounding box center [969, 319] width 142 height 21
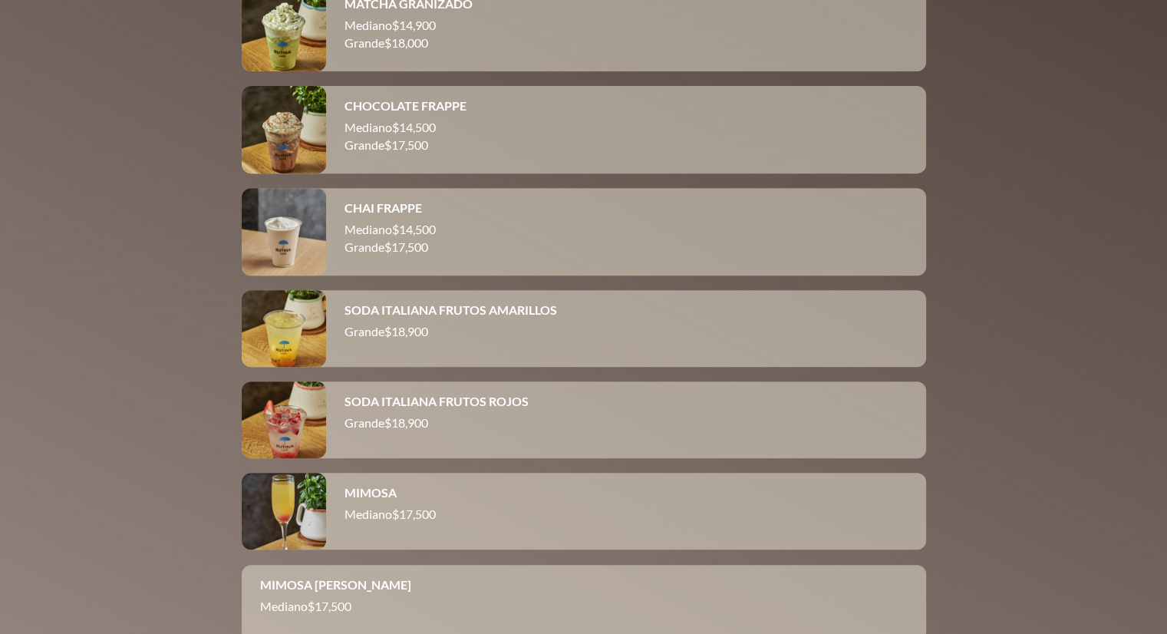
scroll to position [608, 0]
click at [295, 247] on div at bounding box center [284, 231] width 84 height 87
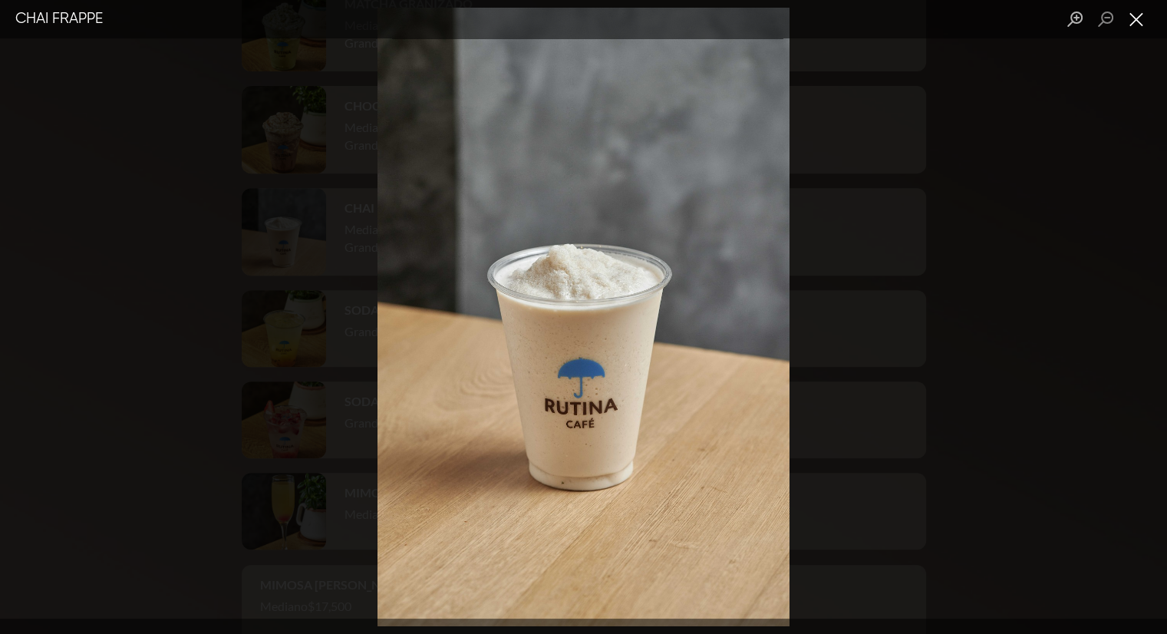
click at [1140, 24] on button "Close lightbox" at bounding box center [1136, 19] width 31 height 27
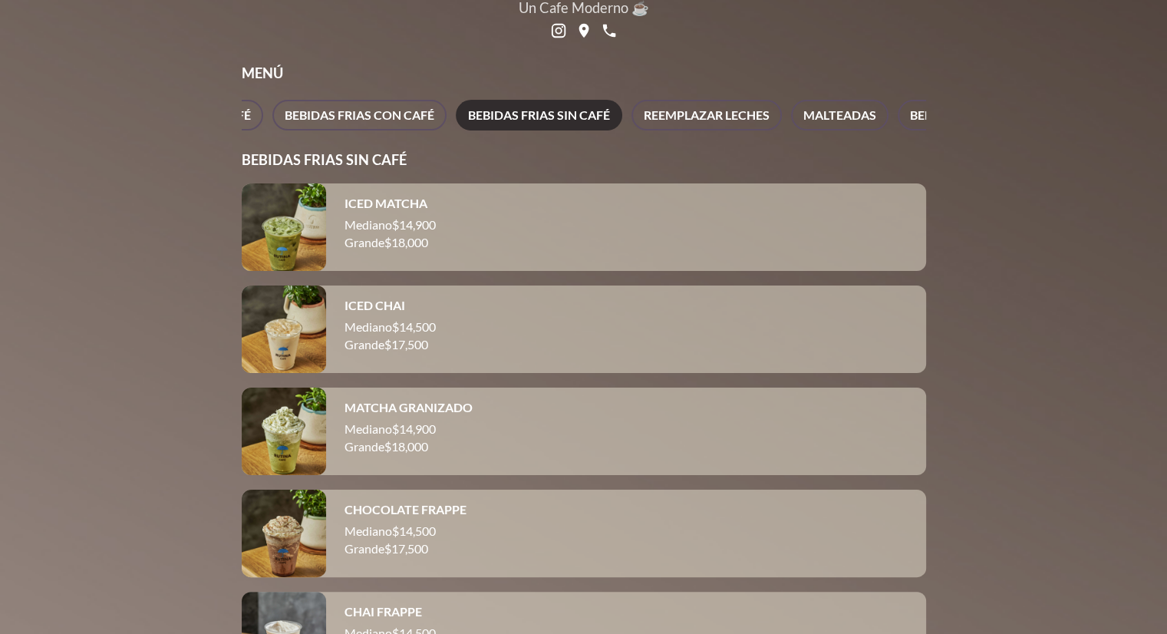
scroll to position [0, 0]
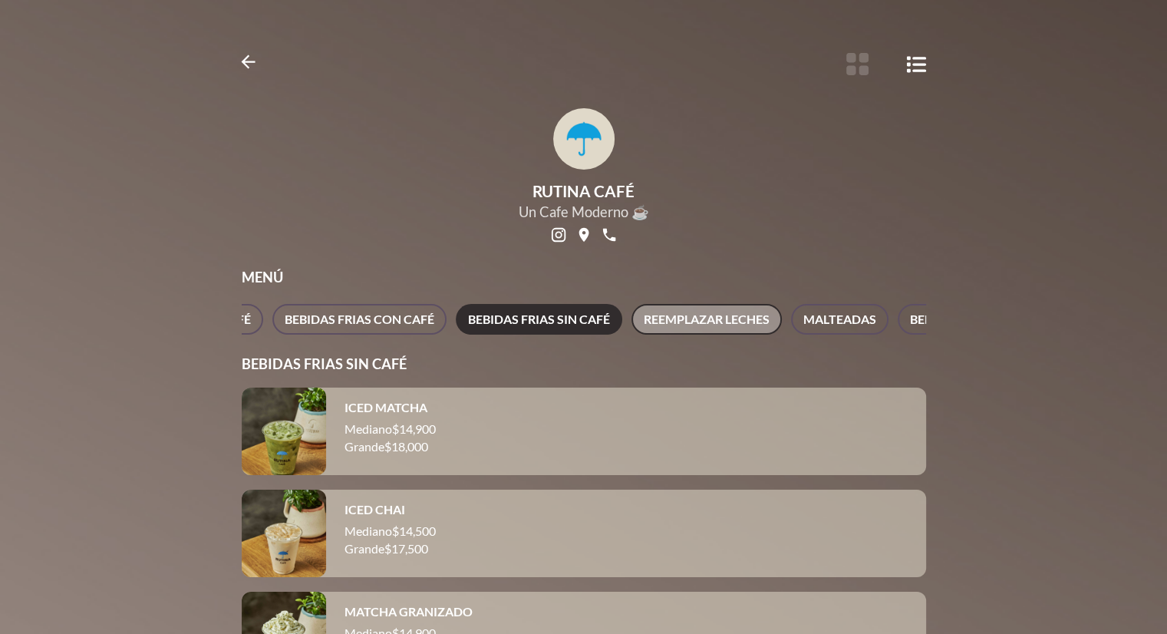
click at [657, 327] on span "REEMPLAZAR LECHES" at bounding box center [707, 319] width 126 height 21
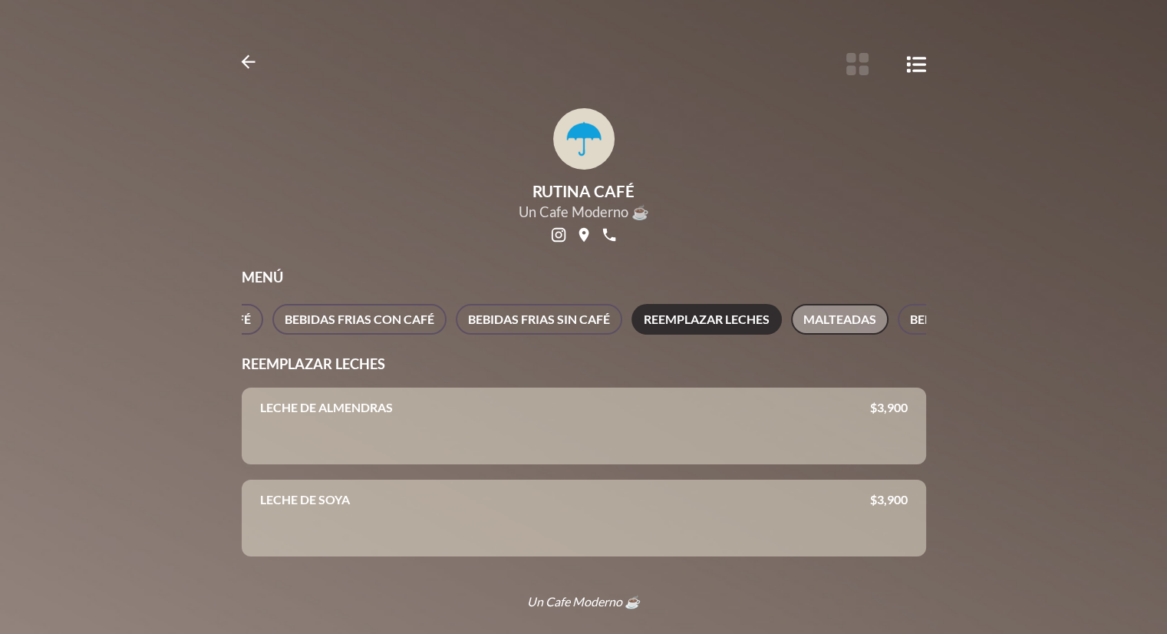
click at [850, 325] on span "MALTEADAS" at bounding box center [840, 319] width 73 height 21
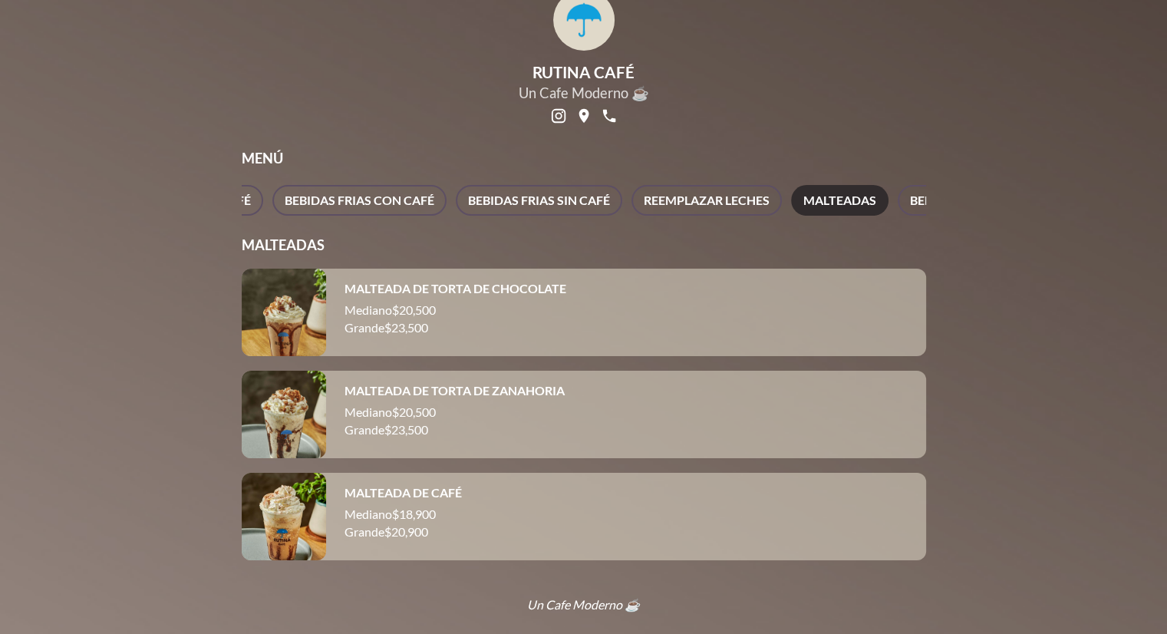
scroll to position [137, 0]
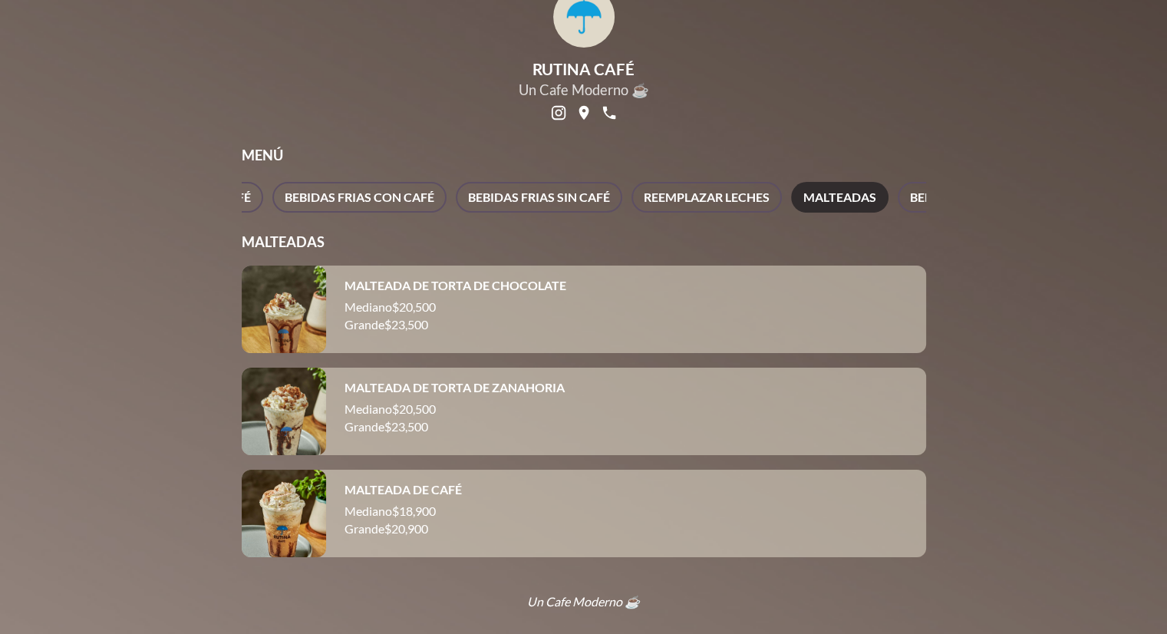
click at [276, 399] on div at bounding box center [284, 411] width 84 height 87
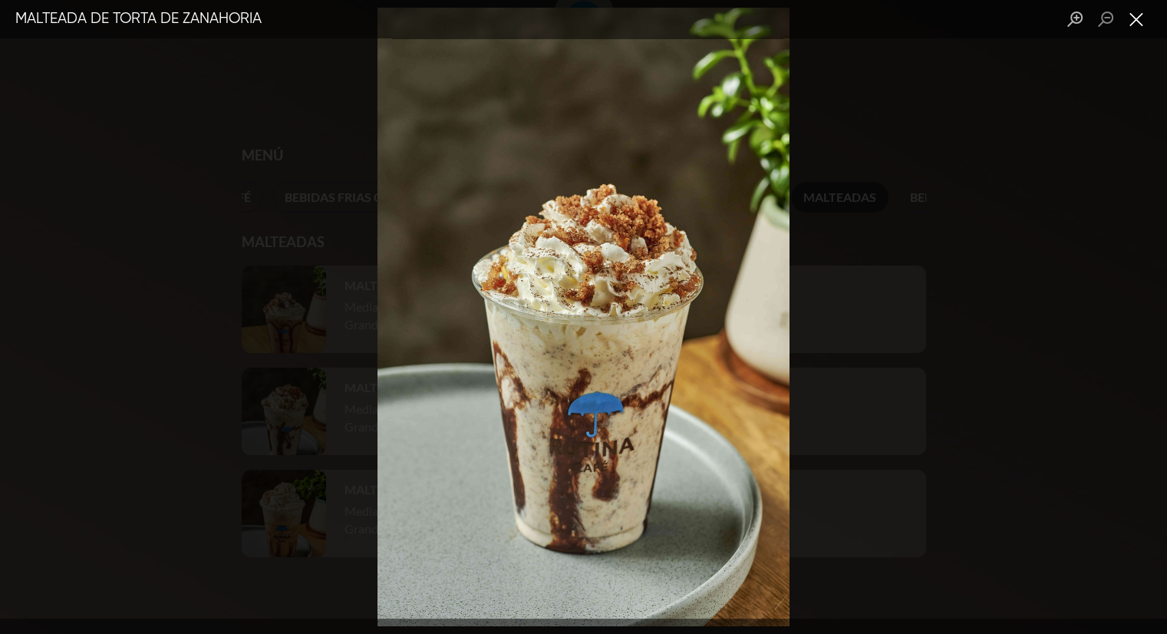
click at [1151, 24] on button "Close lightbox" at bounding box center [1136, 19] width 31 height 27
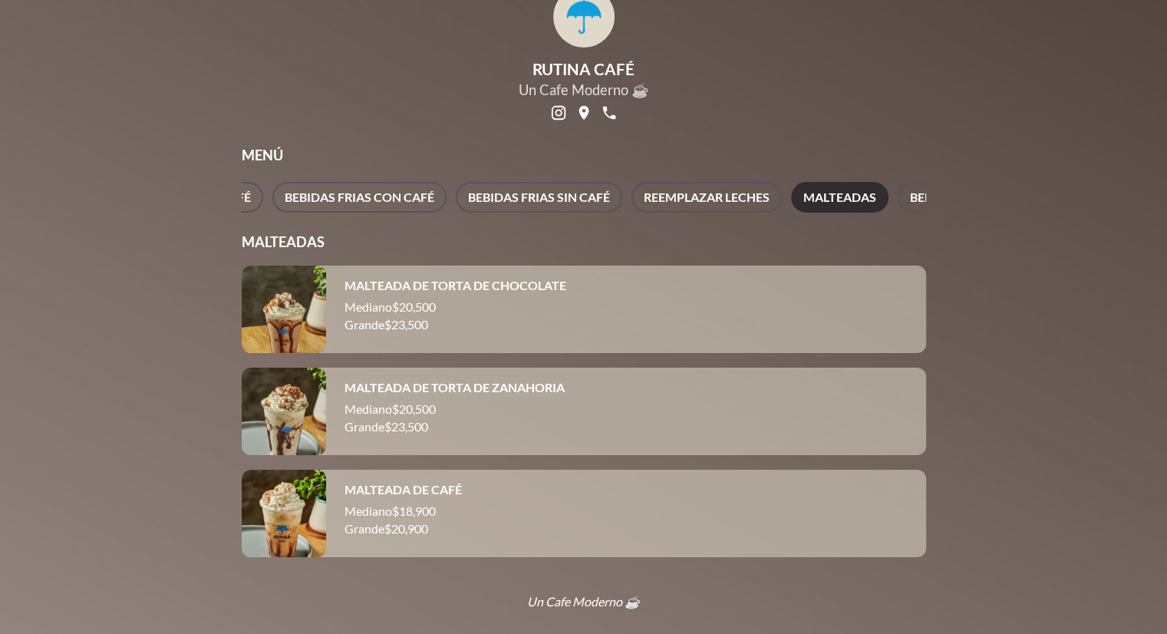
click at [284, 295] on div at bounding box center [284, 309] width 84 height 87
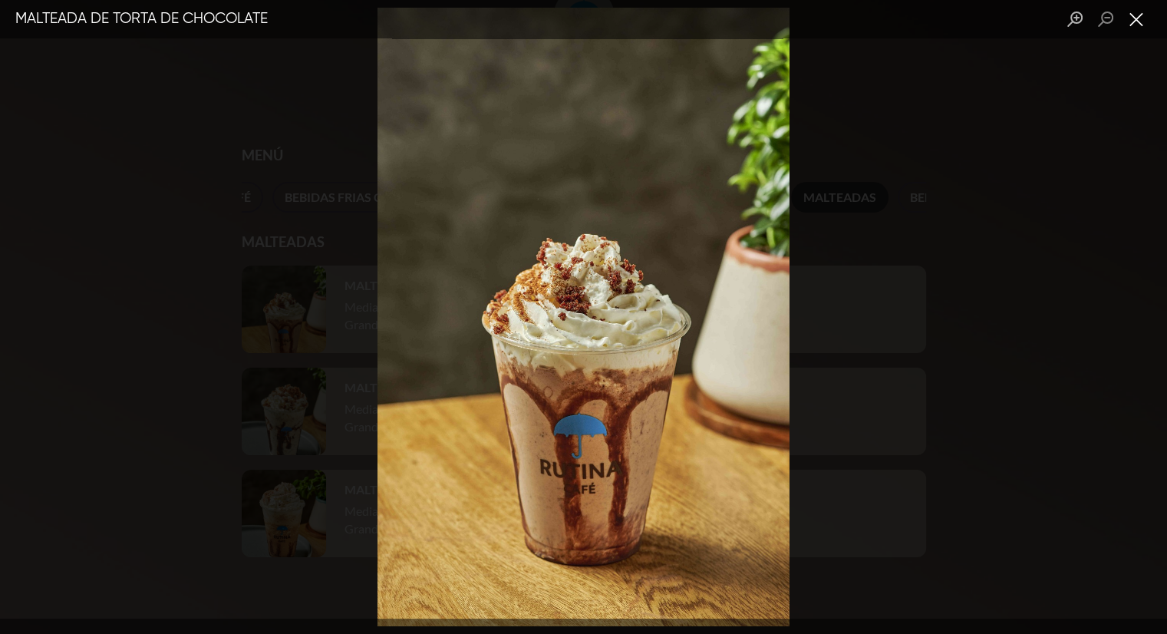
click at [1129, 25] on button "Close lightbox" at bounding box center [1136, 19] width 31 height 27
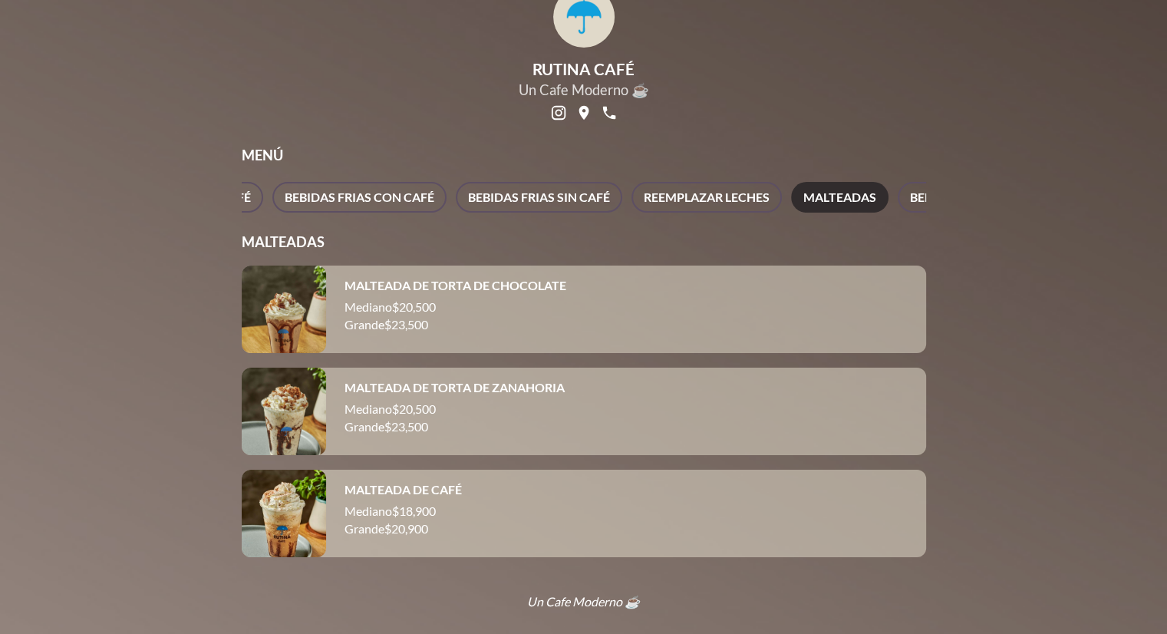
click at [304, 530] on div at bounding box center [284, 513] width 84 height 87
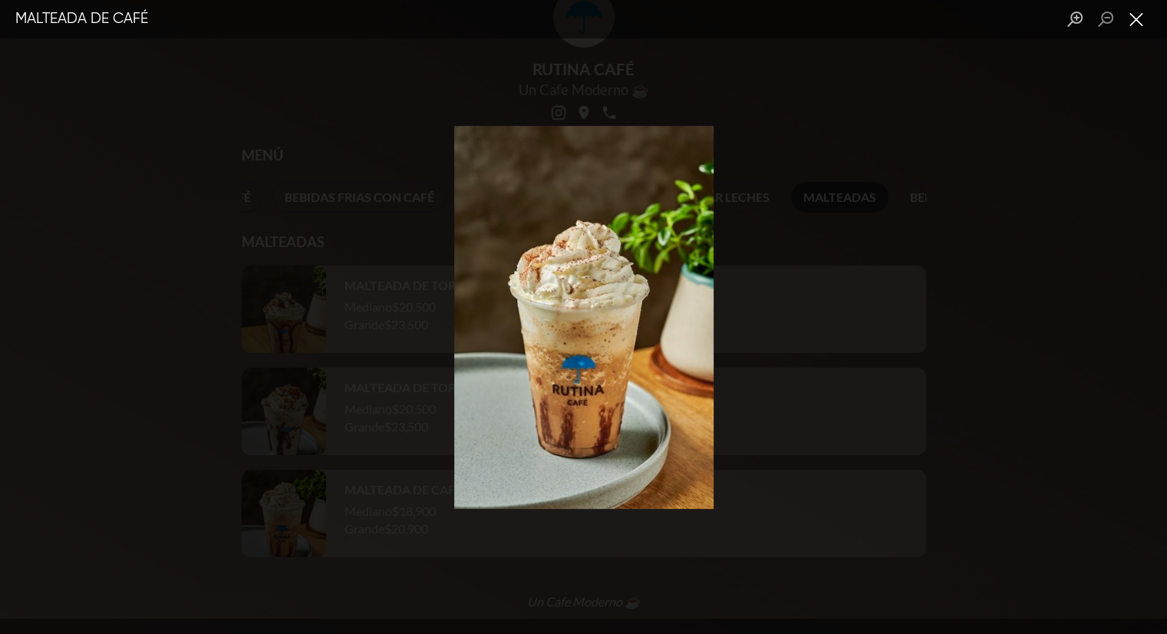
click at [1132, 23] on button "Close lightbox" at bounding box center [1136, 19] width 31 height 27
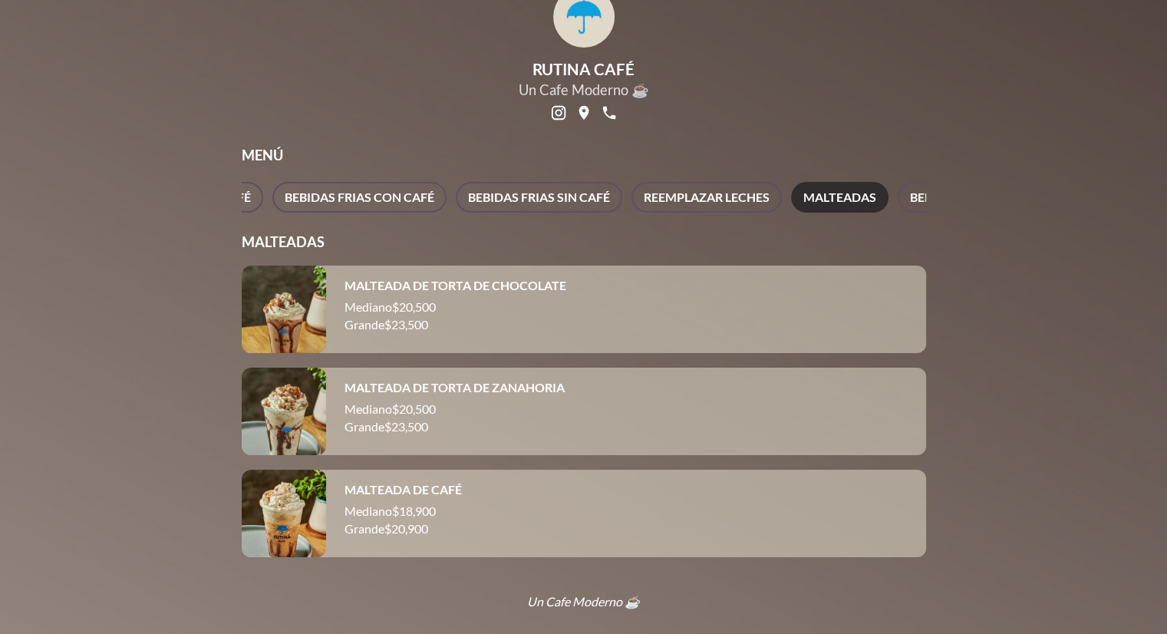
scroll to position [0, 1694]
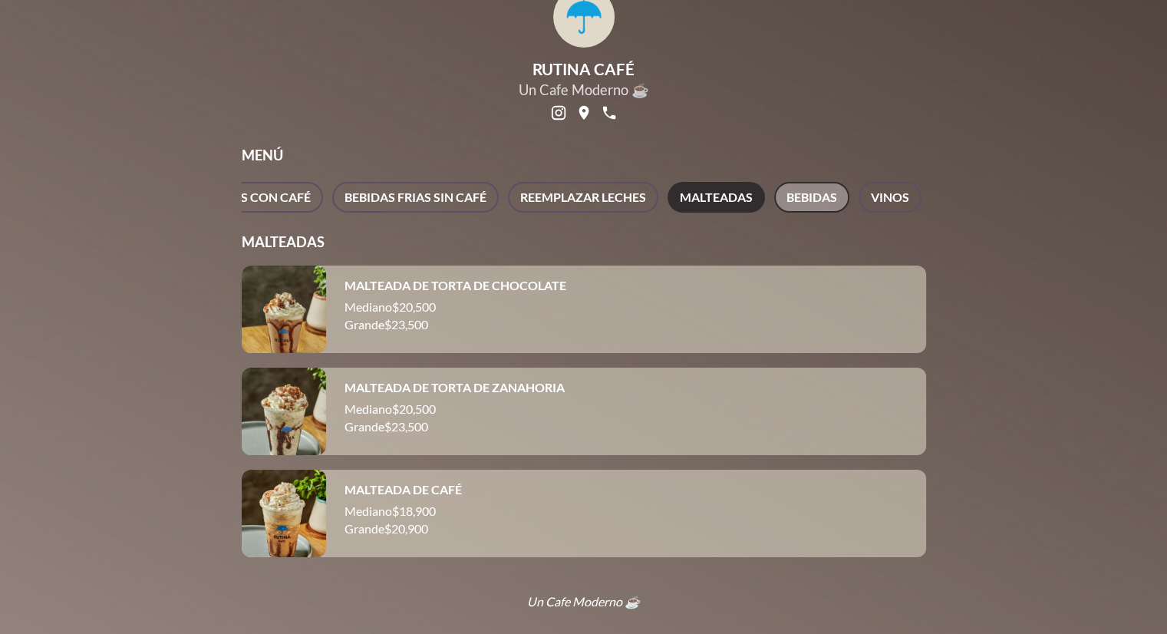
click at [824, 187] on span "BEBIDAS" at bounding box center [812, 197] width 51 height 21
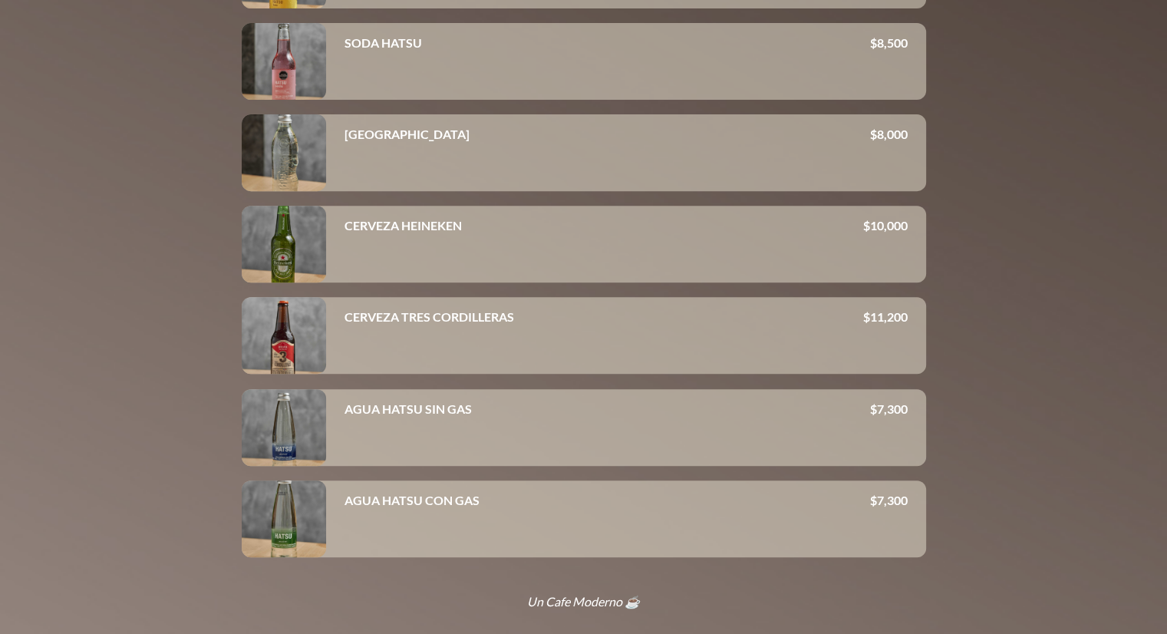
scroll to position [556, 0]
click at [471, 277] on div "CERVEZA HEINEKEN $ 10,000" at bounding box center [626, 244] width 600 height 77
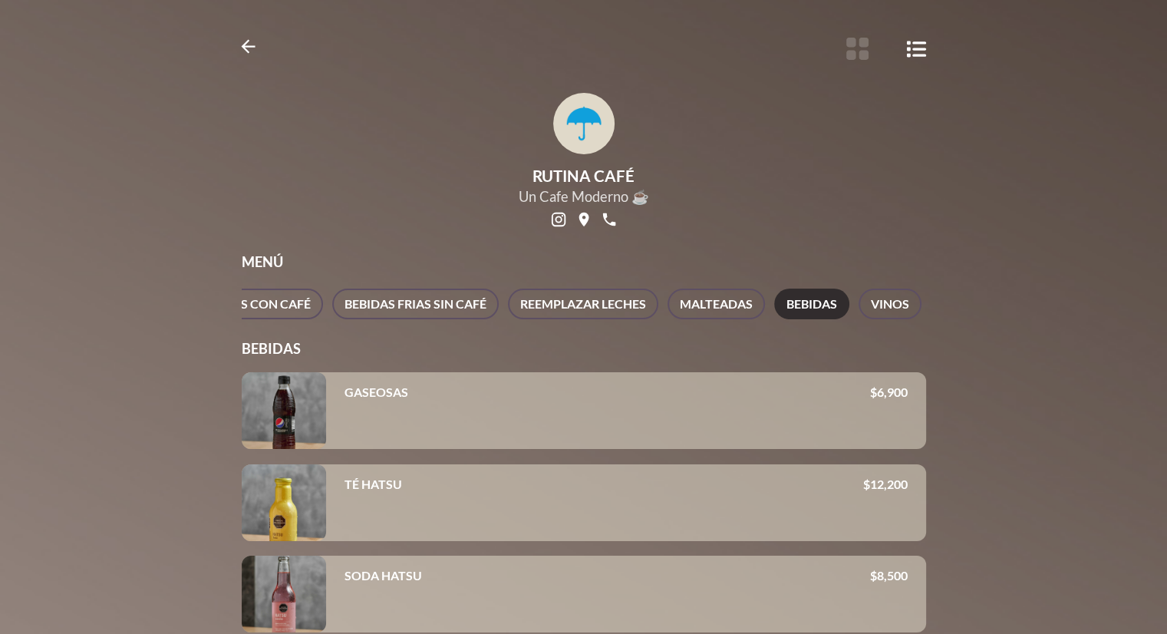
scroll to position [15, 0]
click at [889, 308] on span "VINOS" at bounding box center [890, 303] width 38 height 21
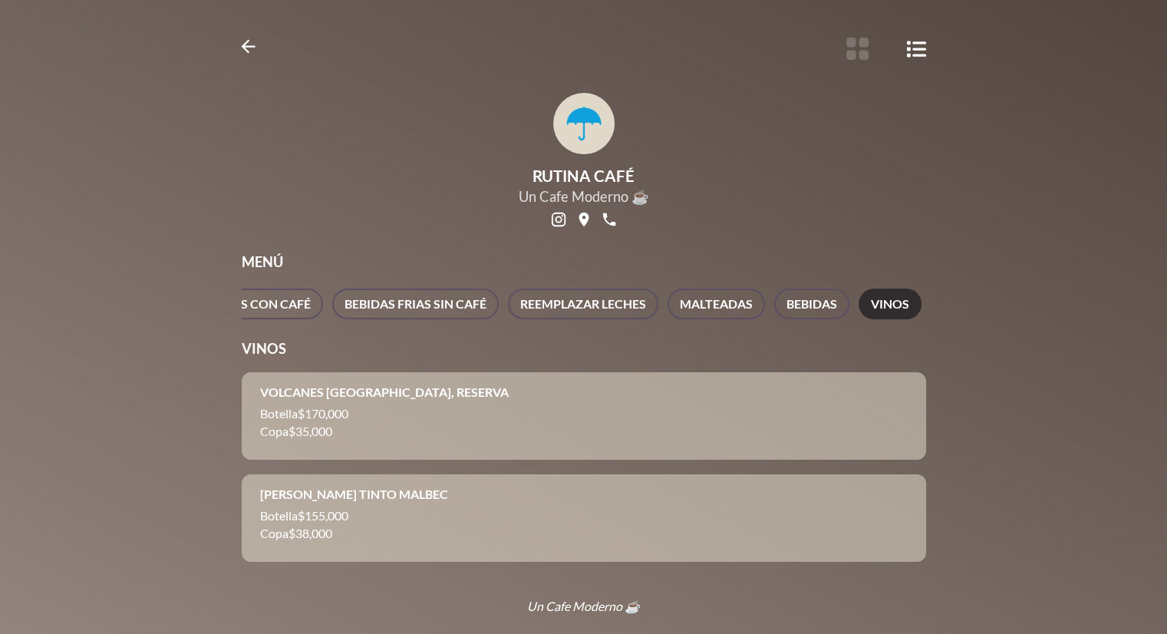
scroll to position [35, 0]
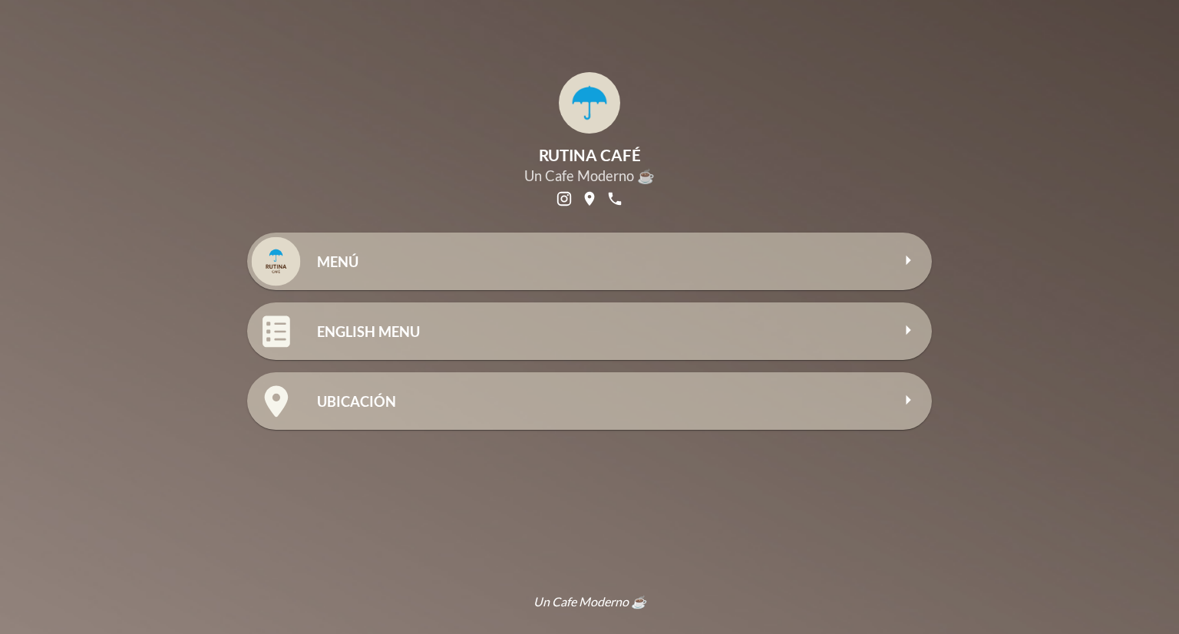
click at [390, 323] on h2 "ENGLISH MENU" at bounding box center [603, 331] width 573 height 17
